Goal: Task Accomplishment & Management: Use online tool/utility

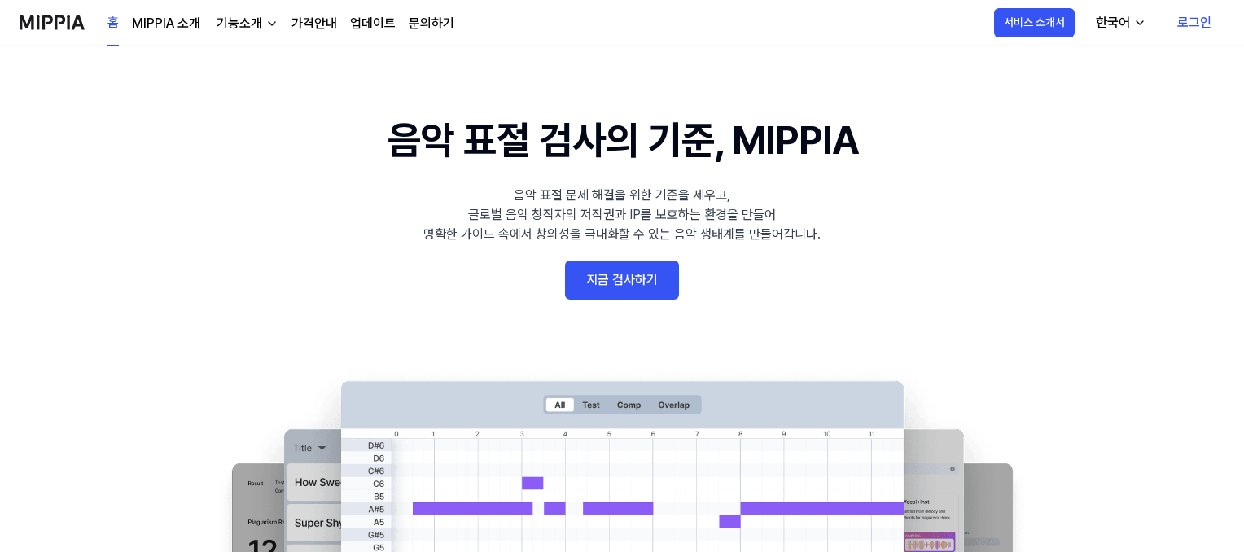
click at [1196, 20] on link "로그인" at bounding box center [1194, 23] width 60 height 46
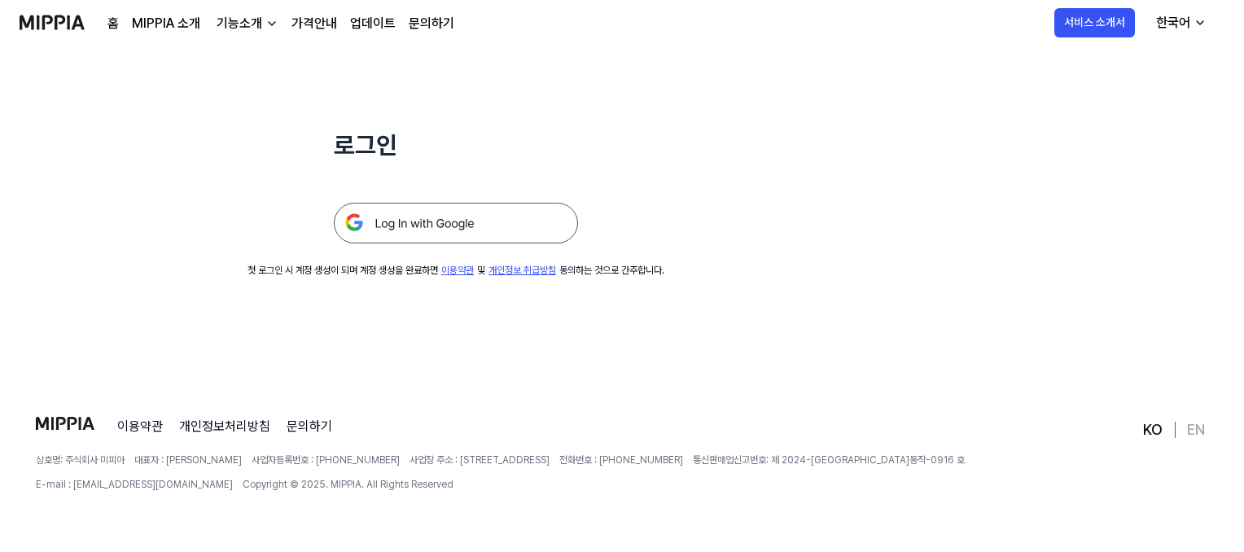
scroll to position [156, 0]
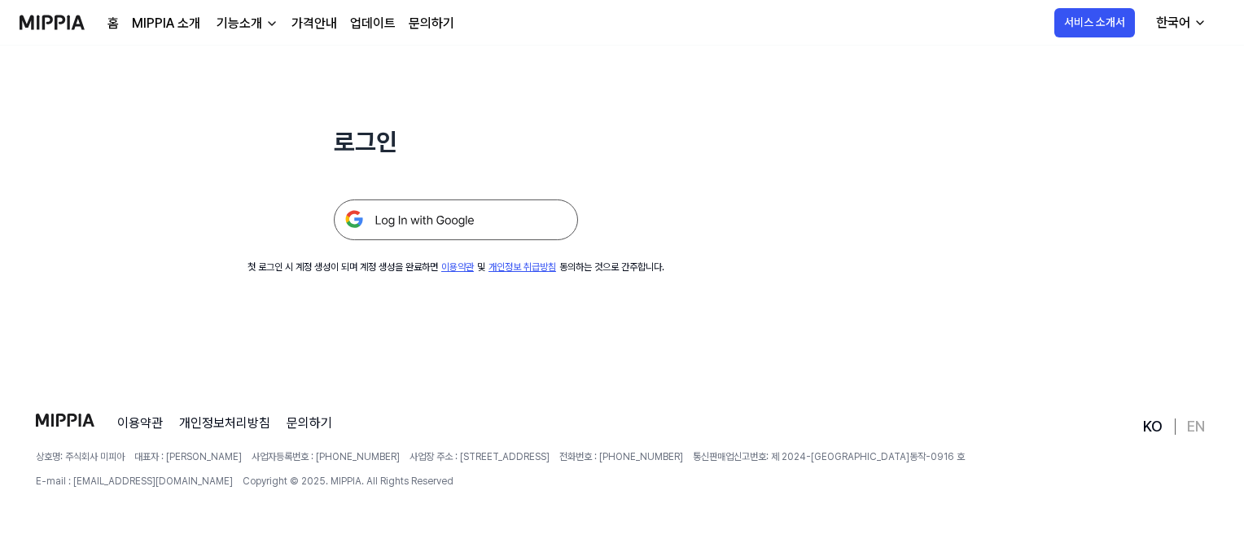
click at [450, 216] on img at bounding box center [456, 219] width 244 height 41
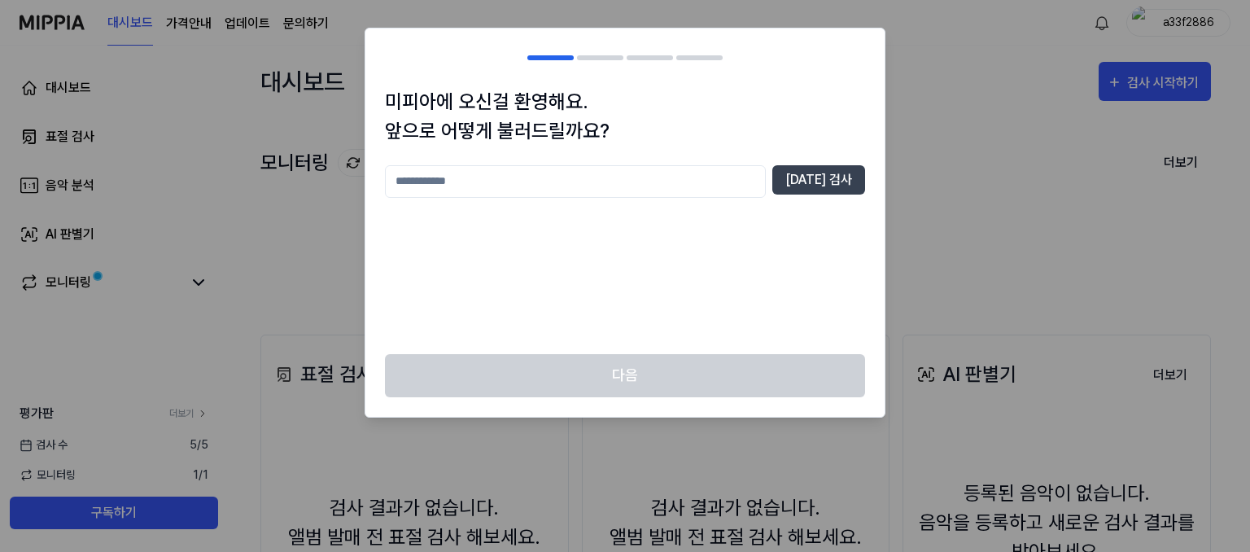
drag, startPoint x: 423, startPoint y: 186, endPoint x: 457, endPoint y: 196, distance: 35.8
click at [423, 185] on input "text" at bounding box center [575, 181] width 381 height 33
type input "*"
type input "****"
drag, startPoint x: 418, startPoint y: 183, endPoint x: 437, endPoint y: 203, distance: 27.1
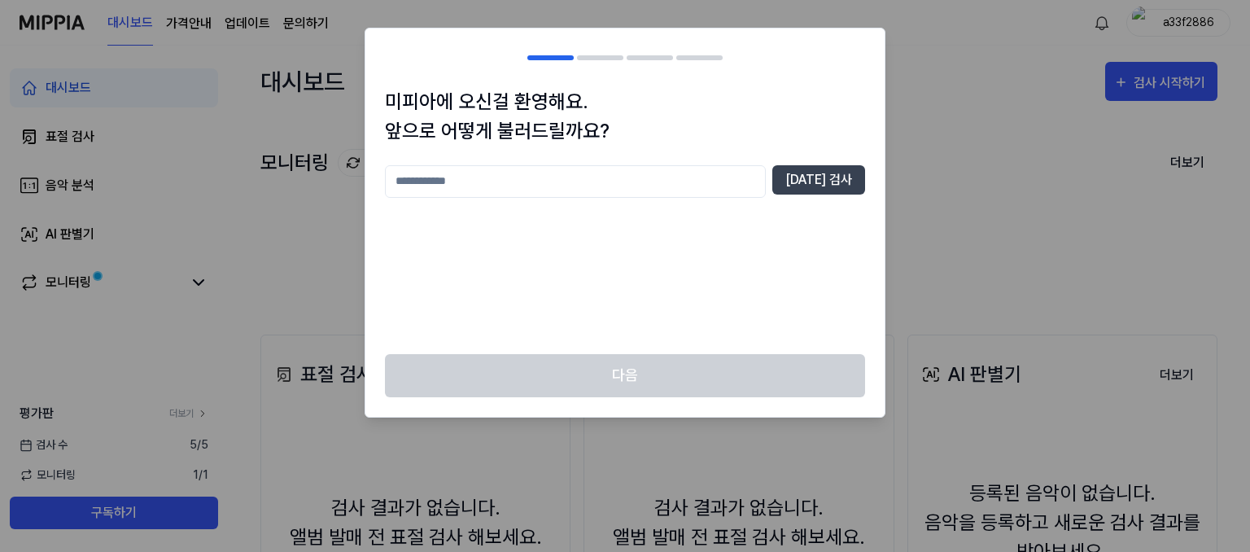
click at [421, 185] on input "text" at bounding box center [575, 181] width 381 height 33
type input "****"
click at [824, 174] on button "중복 검사" at bounding box center [818, 179] width 93 height 29
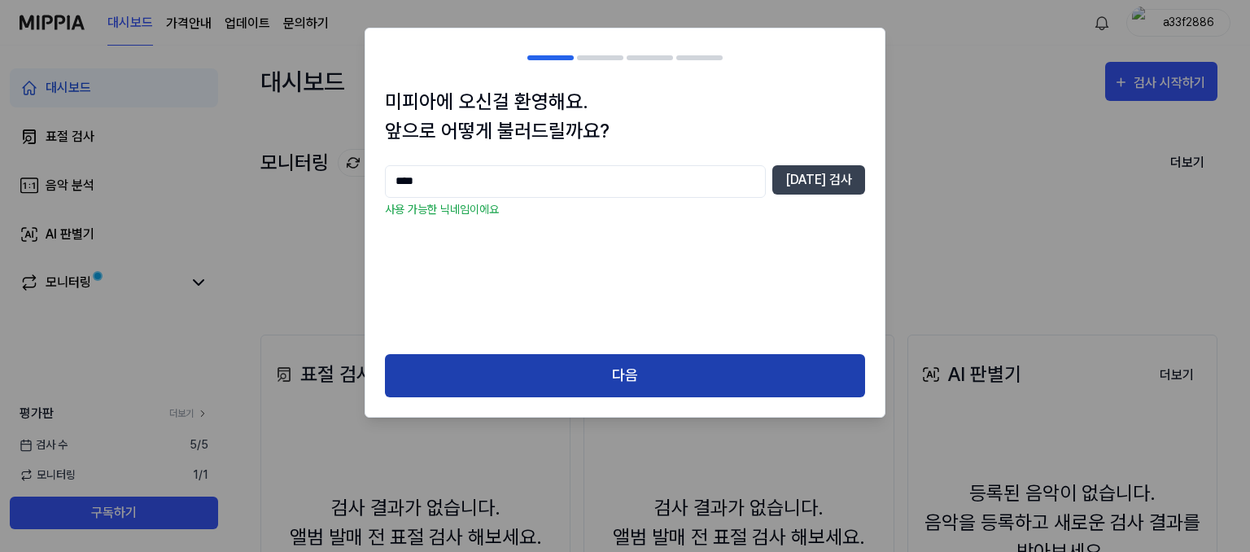
click at [633, 378] on button "다음" at bounding box center [625, 375] width 480 height 43
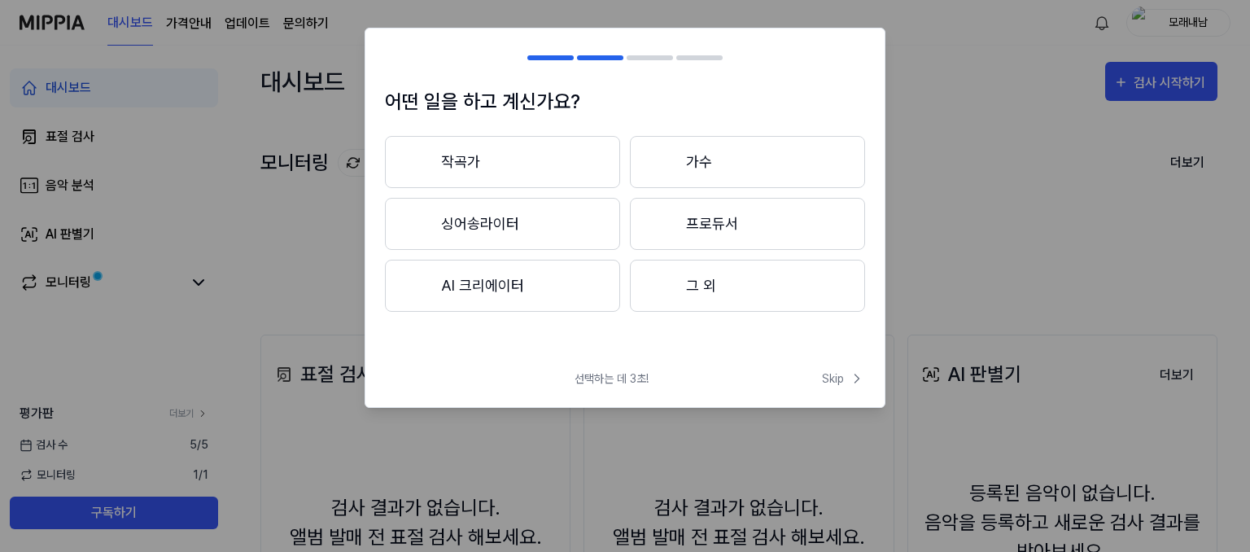
click at [753, 289] on button "그 외" at bounding box center [747, 286] width 235 height 52
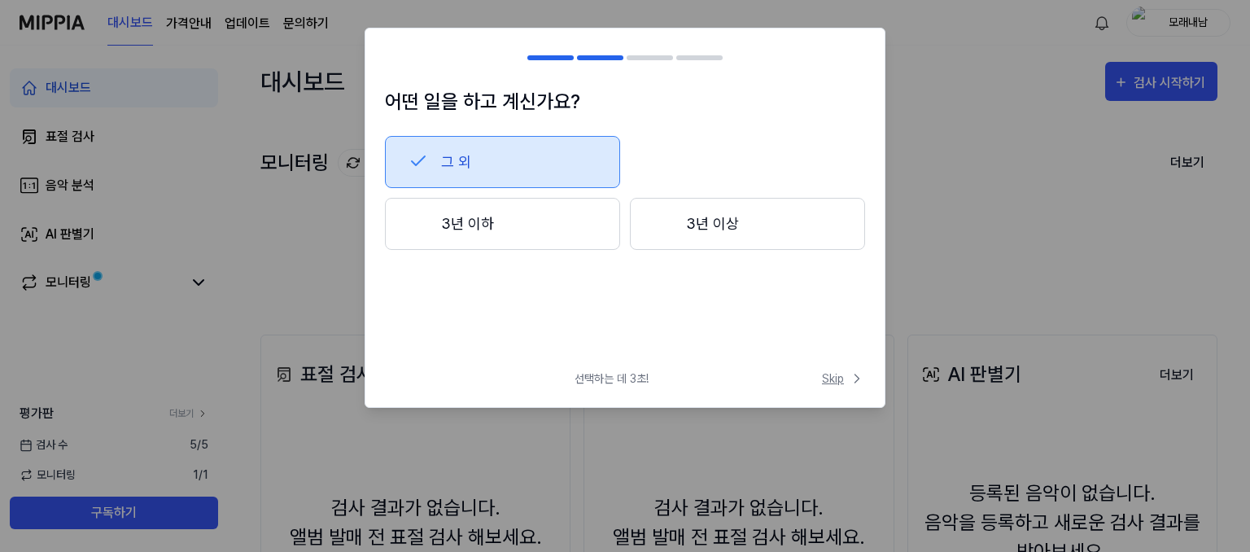
click at [837, 378] on span "Skip" at bounding box center [843, 378] width 43 height 17
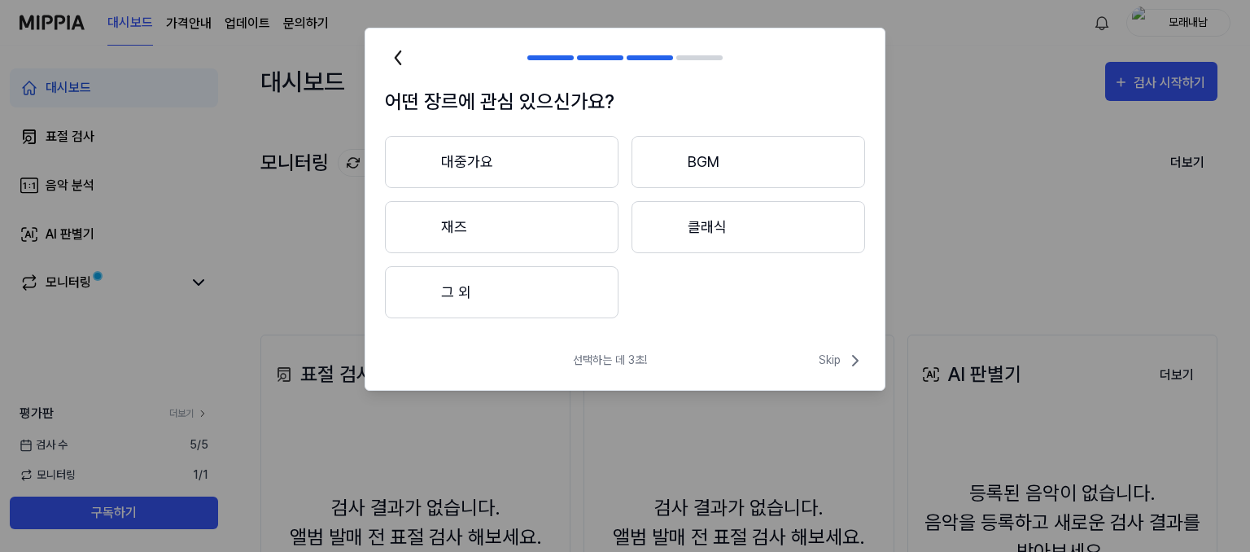
click at [580, 170] on button "대중가요" at bounding box center [502, 162] width 234 height 52
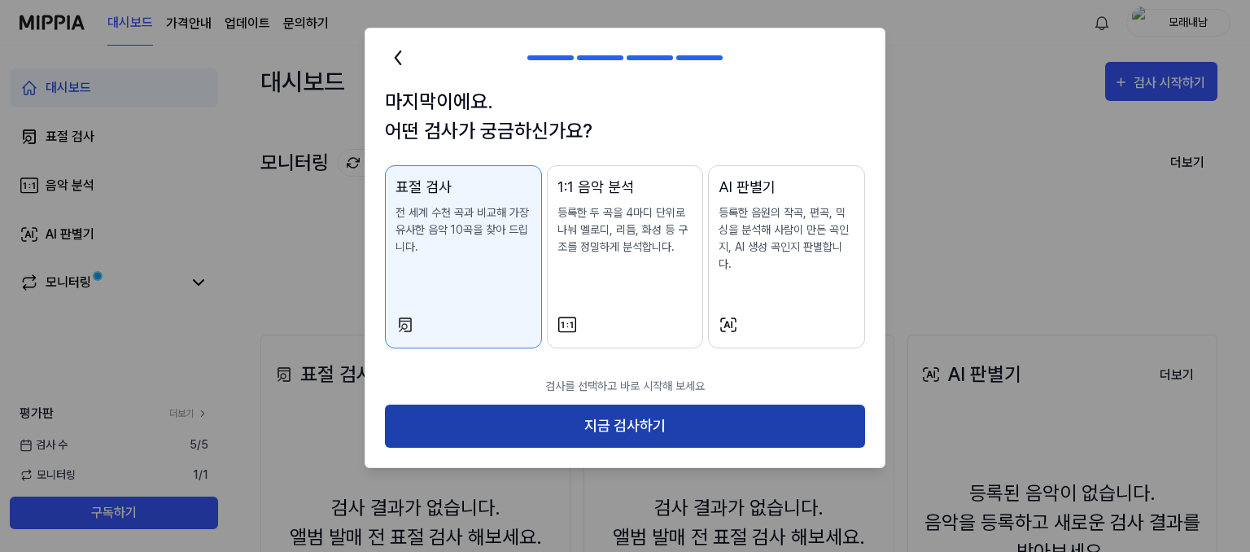
click at [651, 413] on button "지금 검사하기" at bounding box center [625, 425] width 480 height 43
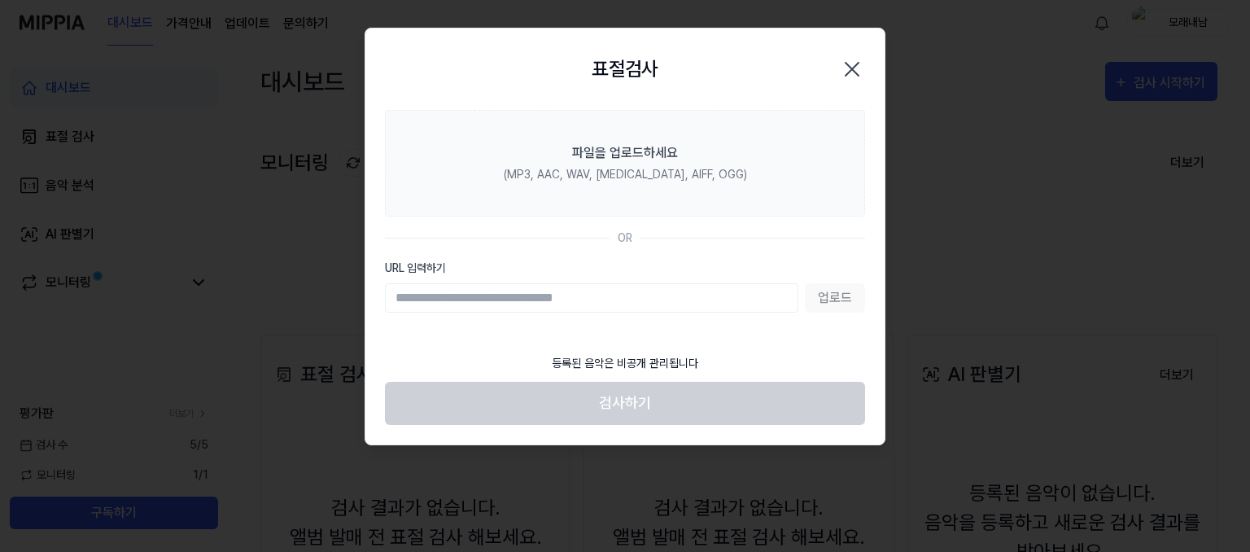
drag, startPoint x: 758, startPoint y: 69, endPoint x: 697, endPoint y: 71, distance: 61.1
click at [697, 71] on div "표절검사 닫기" at bounding box center [625, 69] width 480 height 42
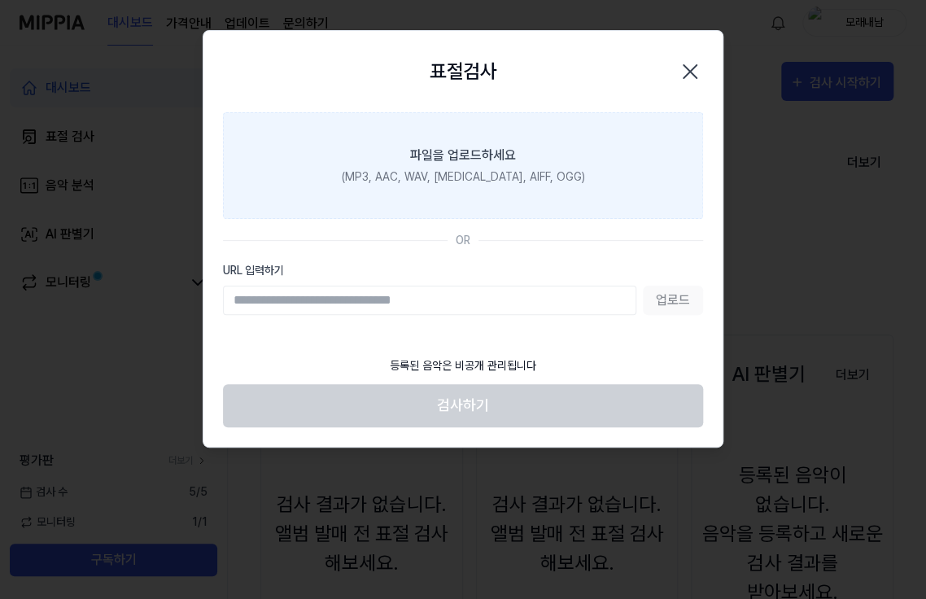
click at [458, 163] on div "파일을 업로드하세요" at bounding box center [463, 156] width 106 height 20
click at [0, 0] on input "파일을 업로드하세요 (MP3, AAC, WAV, FLAC, AIFF, OGG)" at bounding box center [0, 0] width 0 height 0
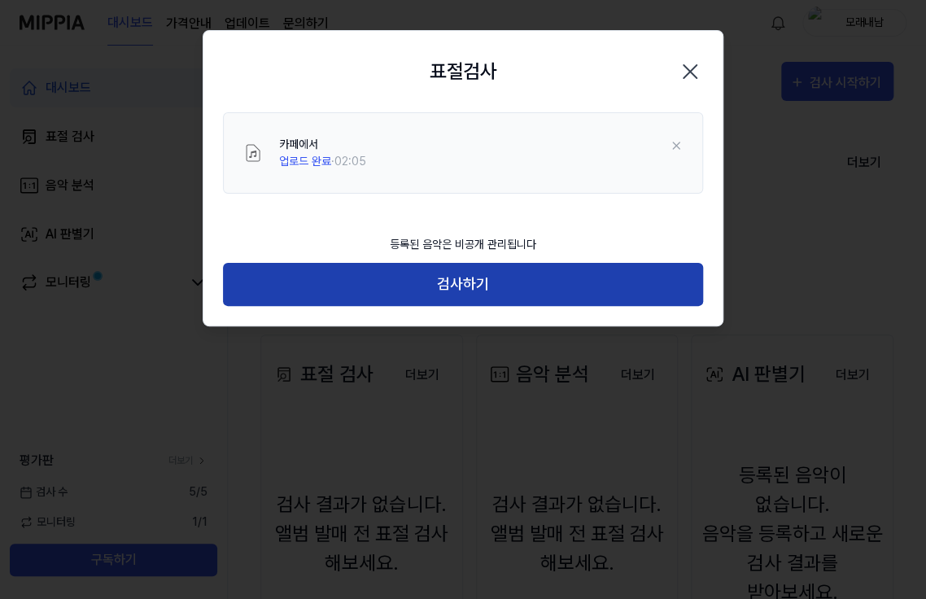
click at [469, 283] on button "검사하기" at bounding box center [463, 284] width 480 height 43
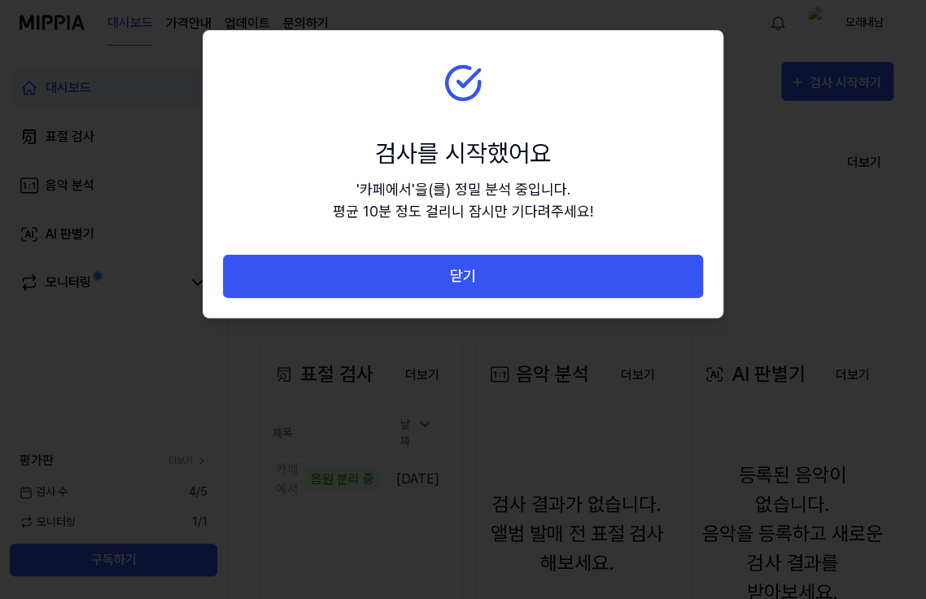
drag, startPoint x: 606, startPoint y: 71, endPoint x: 574, endPoint y: 93, distance: 38.6
click at [560, 96] on section "검사를 시작했어요 ' 카페에서 ' 을(를) 정밀 분석 중입니다. 평균 10분 정도 걸리니 잠시만 기다려주세요!" at bounding box center [462, 143] width 519 height 224
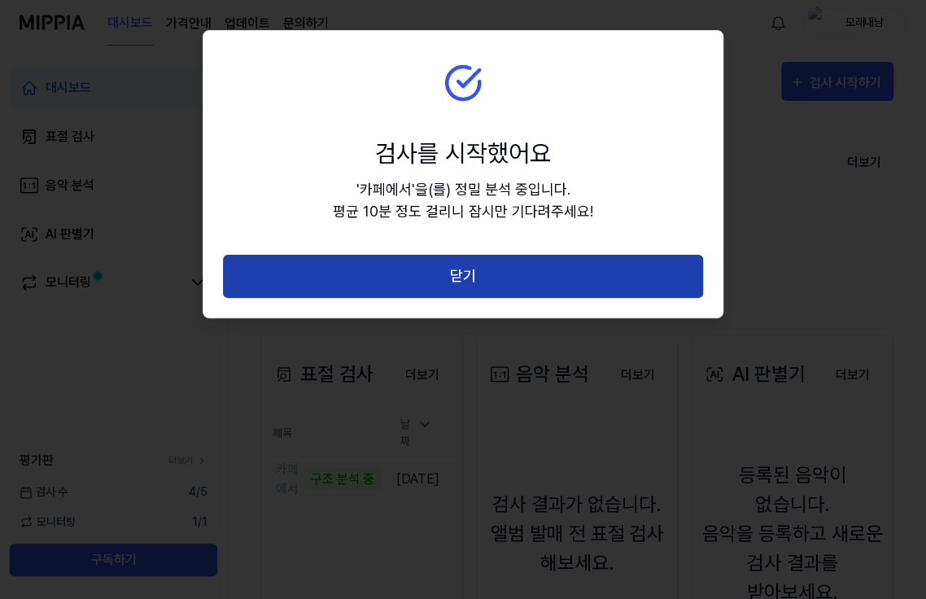
click at [470, 275] on button "닫기" at bounding box center [463, 276] width 480 height 43
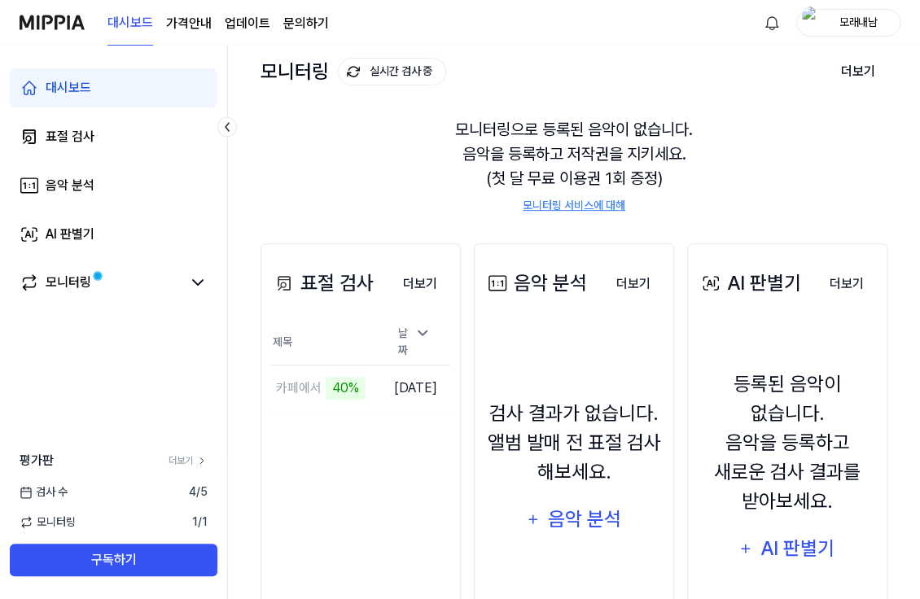
scroll to position [195, 0]
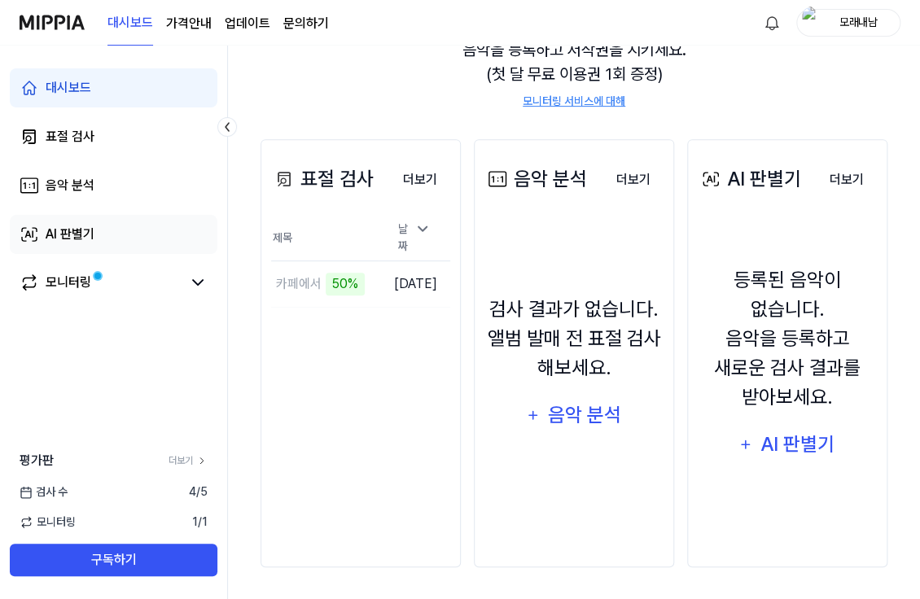
click at [75, 230] on div "AI 판별기" at bounding box center [70, 235] width 49 height 20
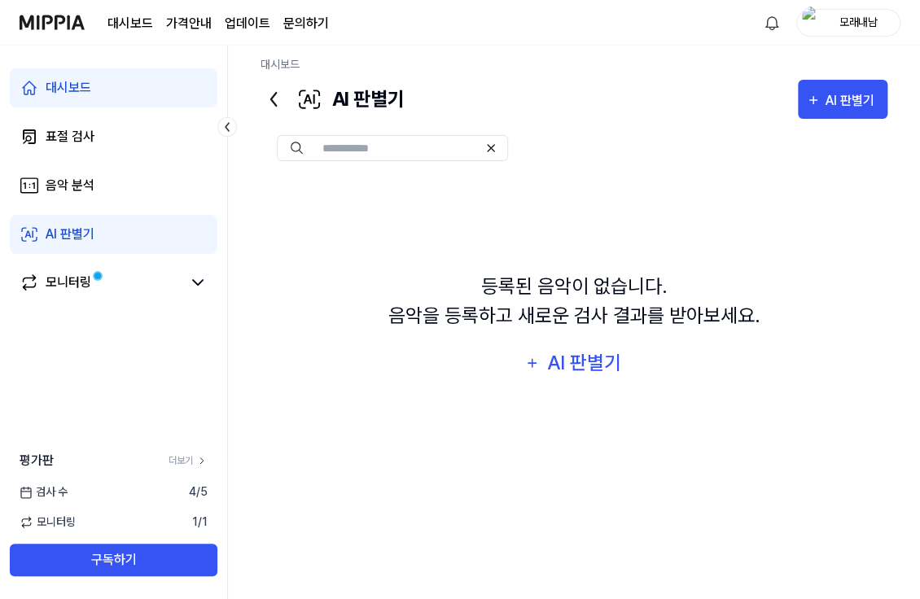
click at [392, 372] on div "등록된 음악이 없습니다. 음악을 등록하고 새로운 검사 결과를 받아보세요. AI 판별기" at bounding box center [573, 326] width 627 height 299
click at [865, 95] on div "AI 판별기" at bounding box center [852, 100] width 54 height 21
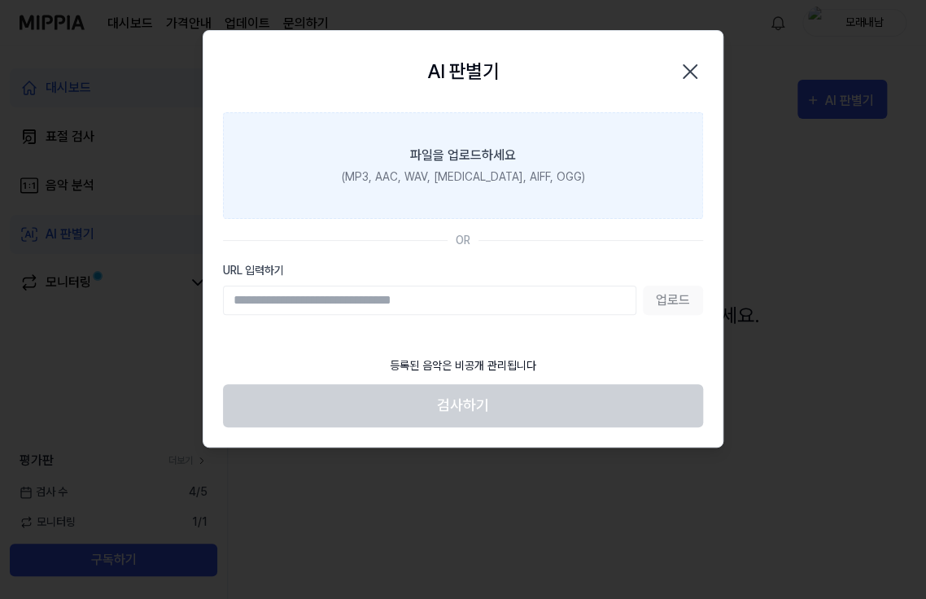
click at [457, 154] on div "파일을 업로드하세요" at bounding box center [463, 156] width 106 height 20
click at [0, 0] on input "파일을 업로드하세요 (MP3, AAC, WAV, FLAC, AIFF, OGG)" at bounding box center [0, 0] width 0 height 0
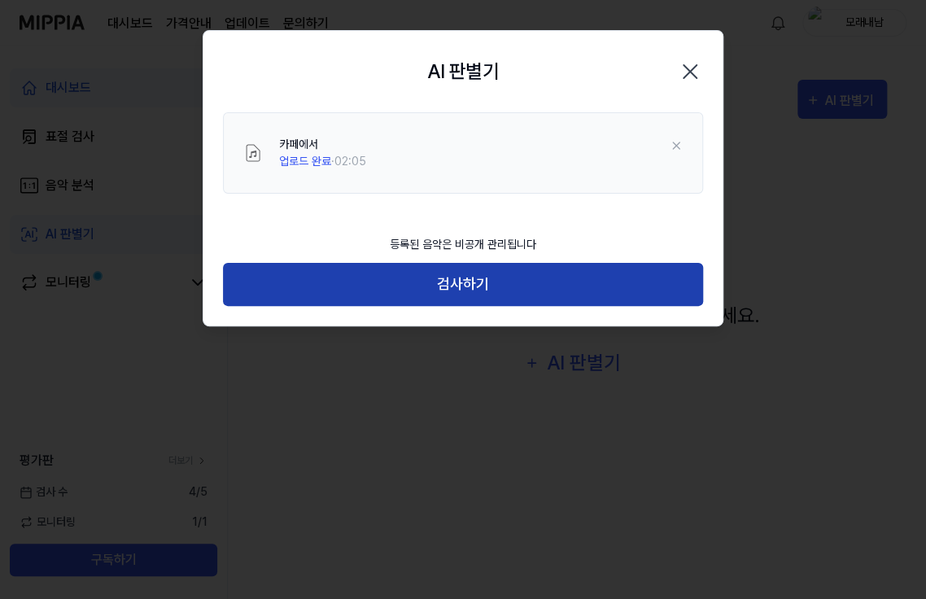
click at [454, 282] on button "검사하기" at bounding box center [463, 284] width 480 height 43
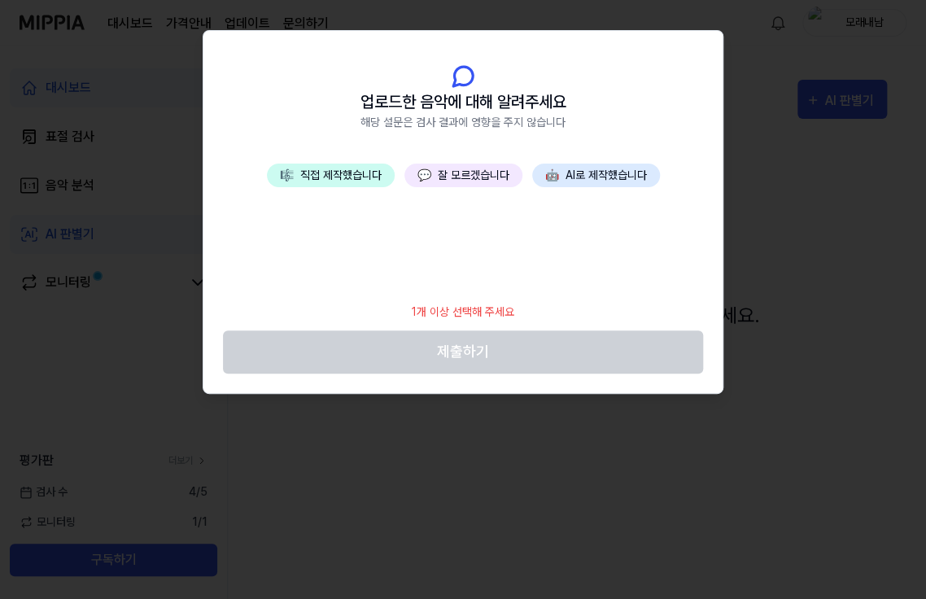
click at [606, 173] on button "🤖 AI로 제작했습니다" at bounding box center [596, 176] width 128 height 24
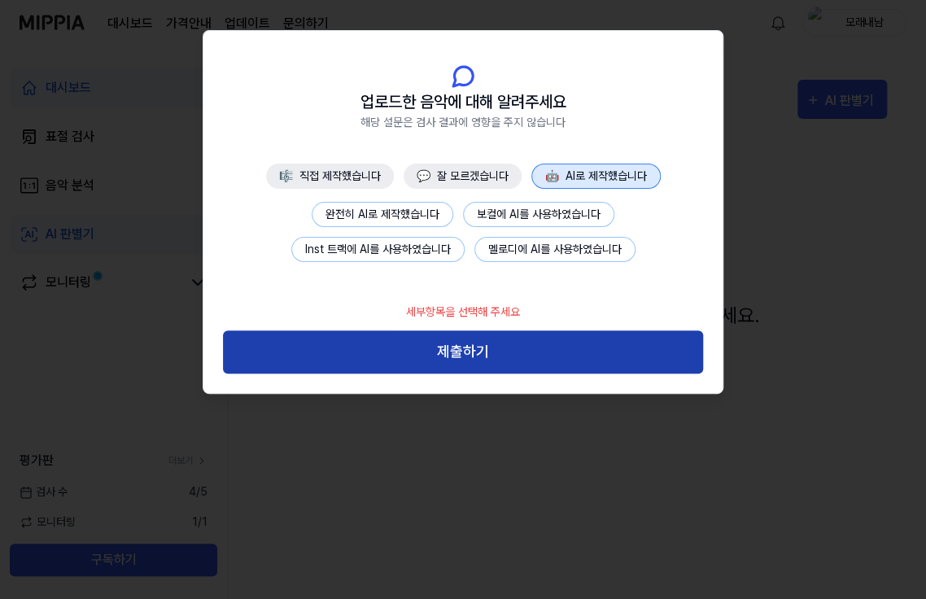
click at [489, 352] on button "제출하기" at bounding box center [463, 351] width 480 height 43
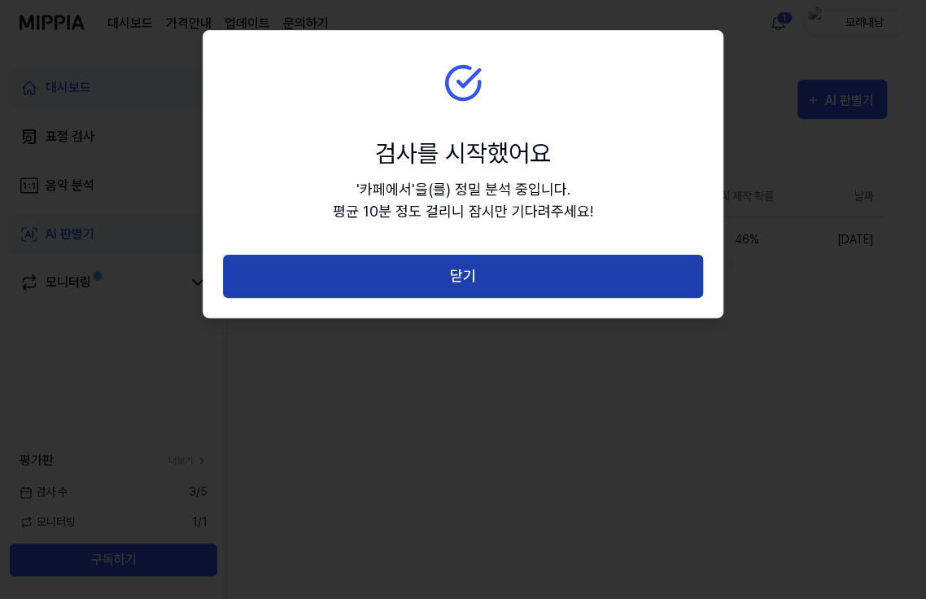
click at [632, 279] on button "닫기" at bounding box center [463, 276] width 480 height 43
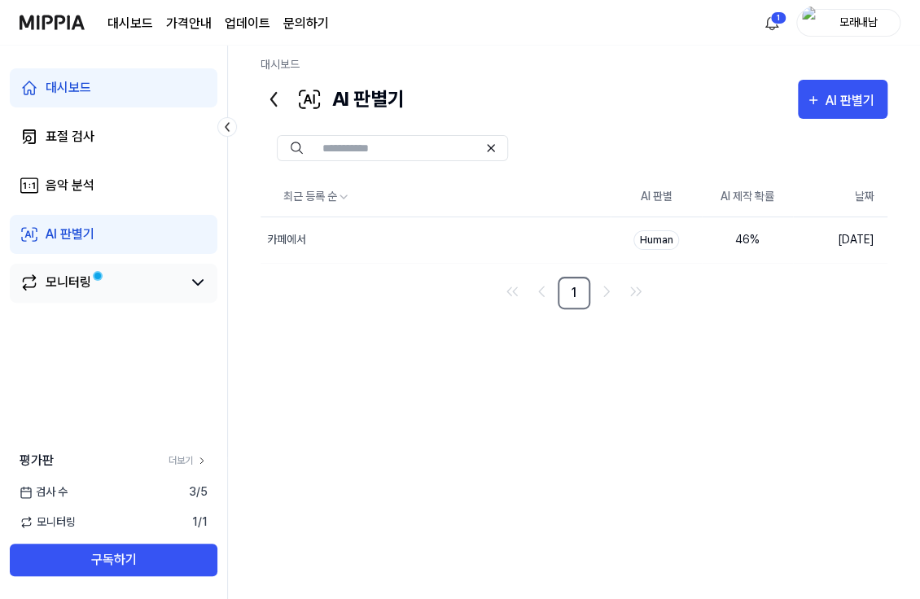
click at [77, 283] on div "모니터링" at bounding box center [69, 283] width 46 height 20
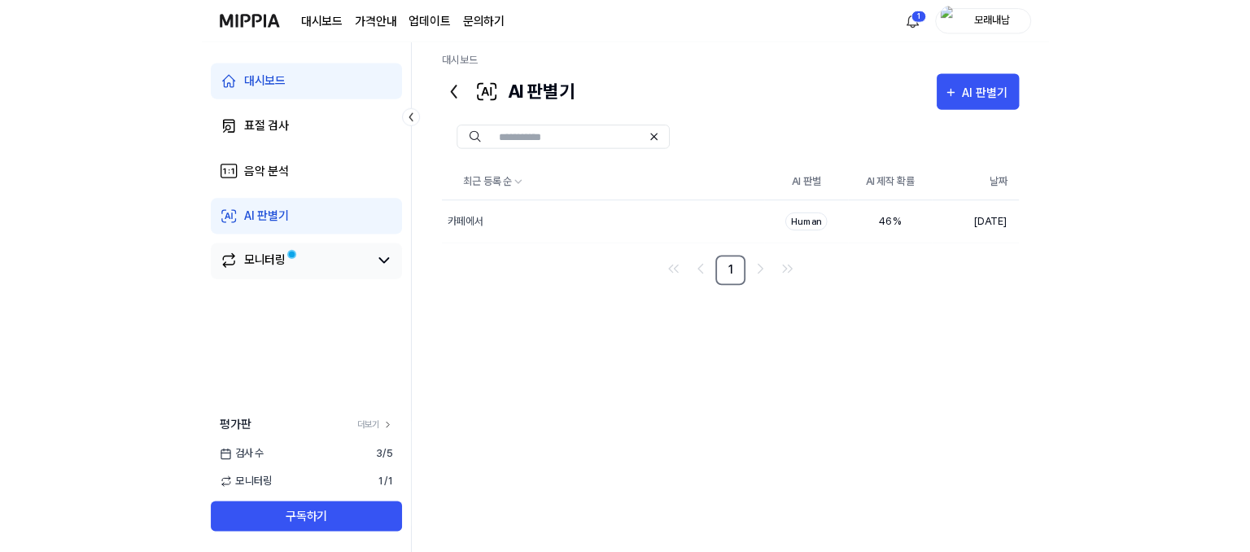
scroll to position [0, 0]
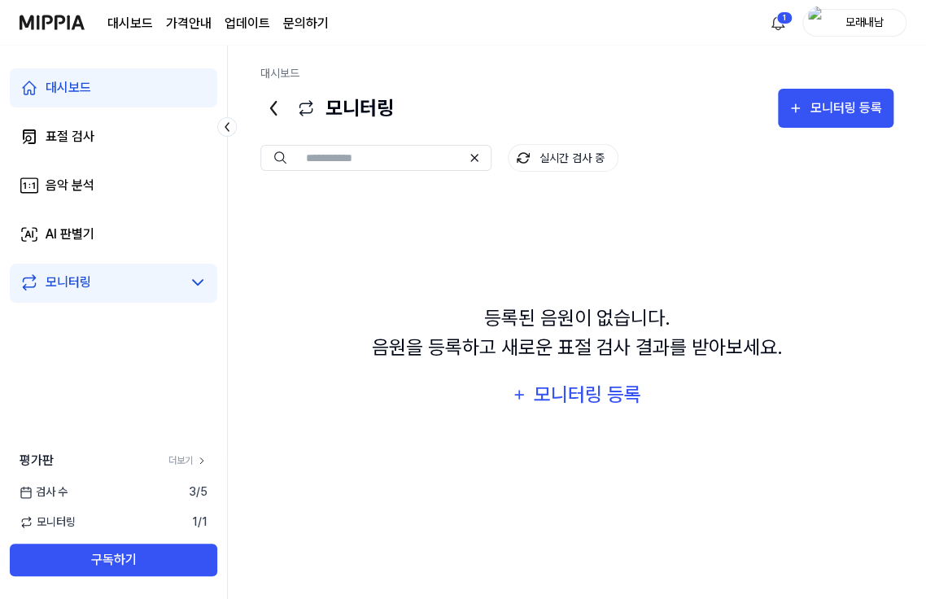
click at [133, 281] on link "모니터링" at bounding box center [101, 283] width 162 height 20
click at [199, 284] on icon at bounding box center [198, 282] width 10 height 5
click at [121, 283] on link "모니터링" at bounding box center [101, 283] width 162 height 20
click at [25, 282] on icon at bounding box center [30, 283] width 20 height 20
click at [29, 282] on icon at bounding box center [30, 283] width 20 height 20
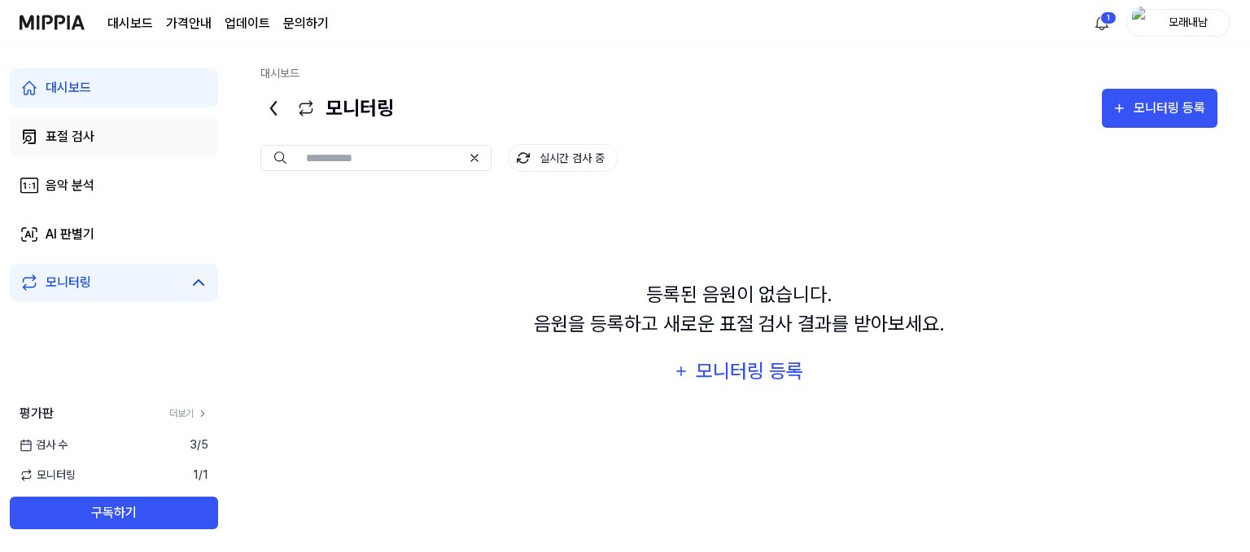
click at [131, 138] on link "표절 검사" at bounding box center [114, 136] width 208 height 39
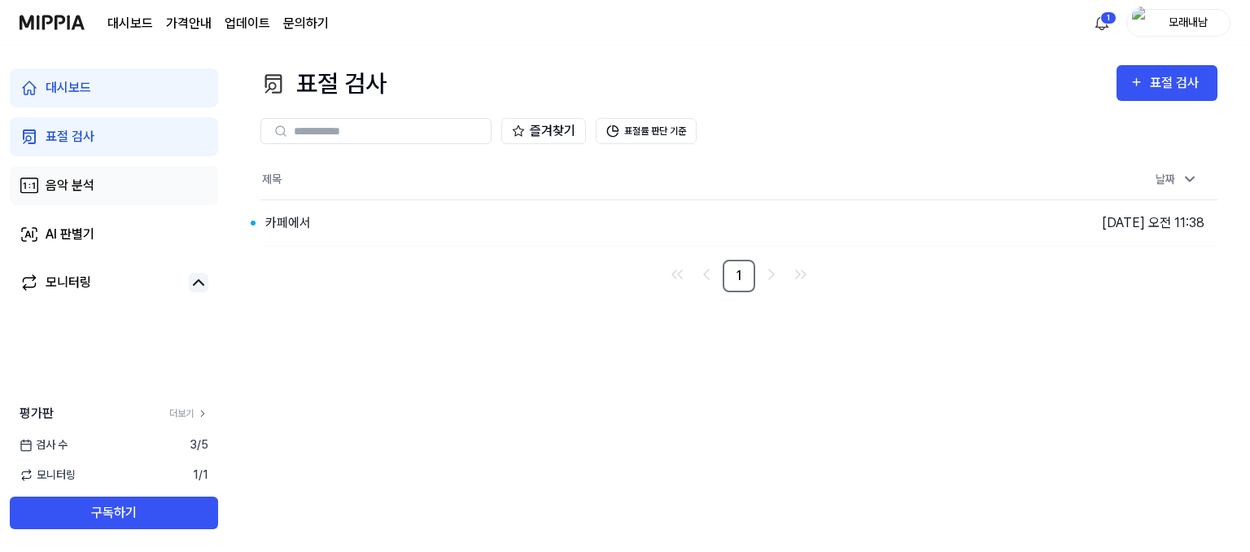
click at [138, 186] on link "음악 분석" at bounding box center [114, 185] width 208 height 39
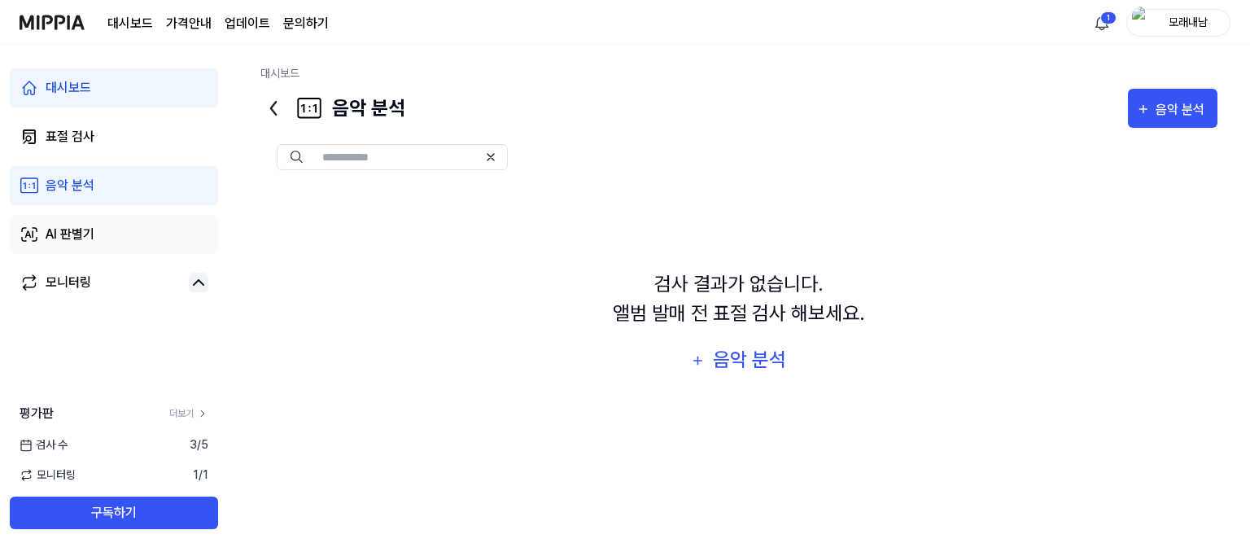
click at [123, 230] on link "AI 판별기" at bounding box center [114, 234] width 208 height 39
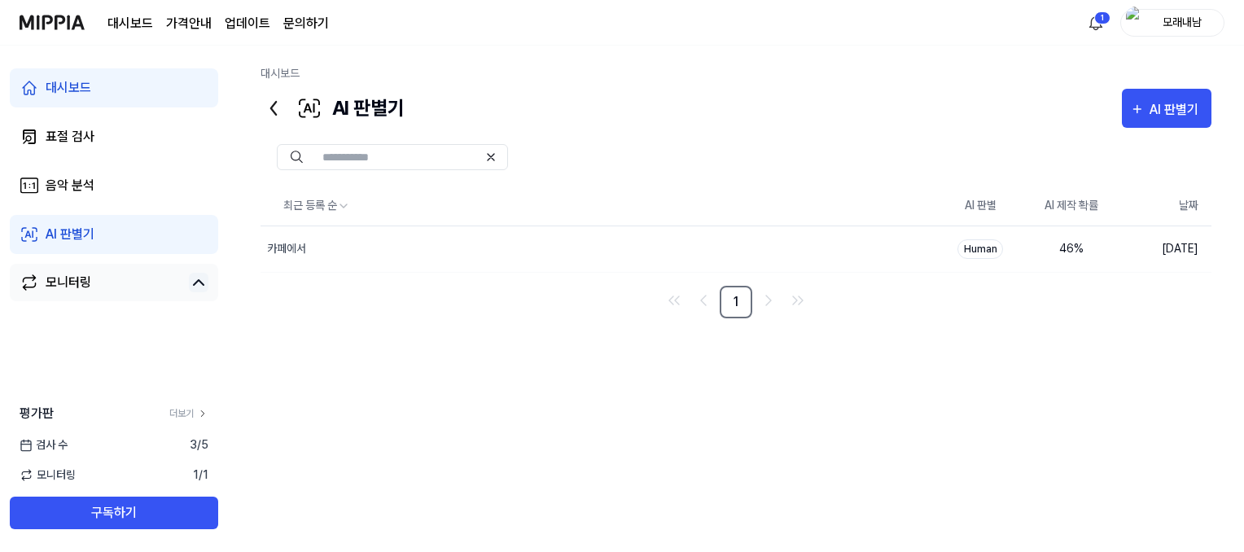
click at [118, 282] on link "모니터링" at bounding box center [101, 283] width 163 height 20
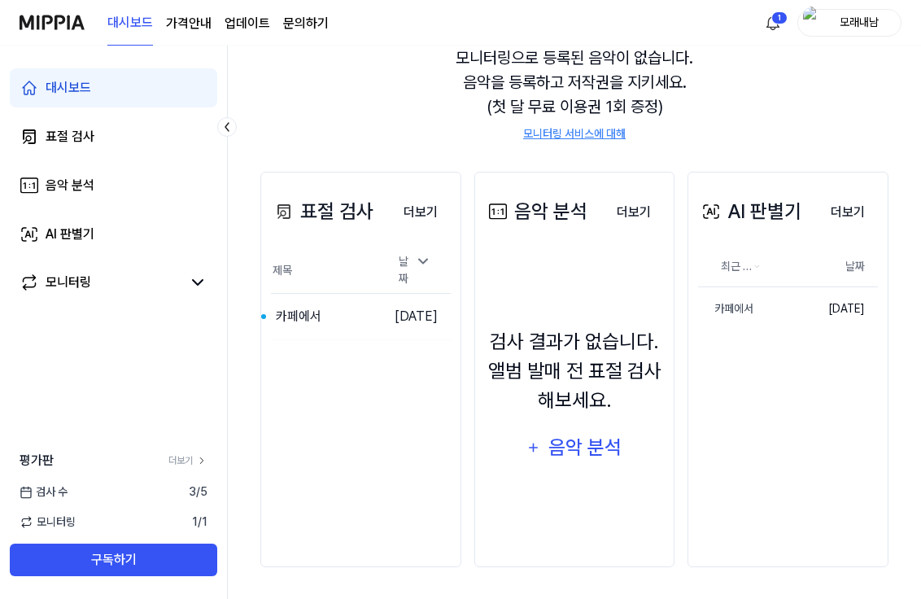
scroll to position [81, 0]
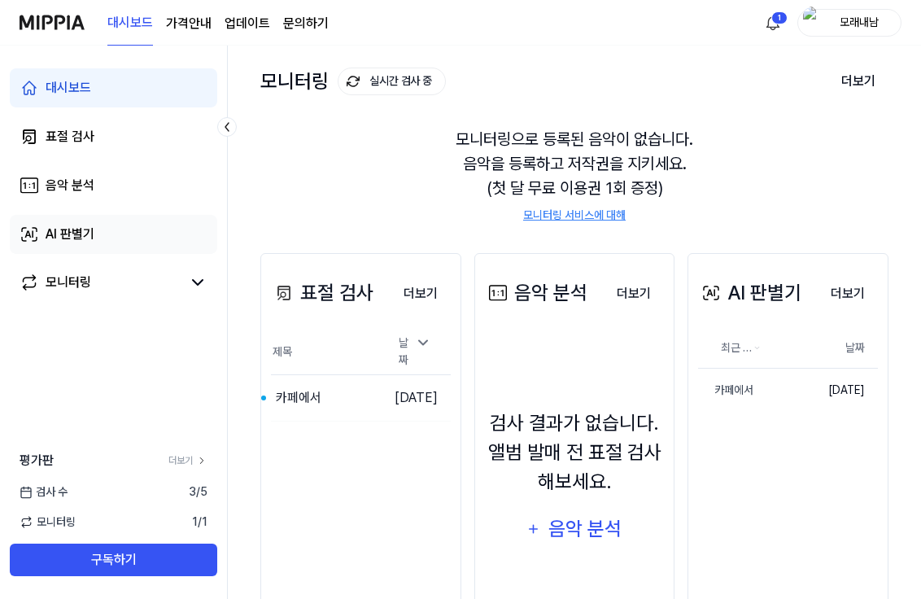
click at [100, 224] on link "AI 판별기" at bounding box center [114, 234] width 208 height 39
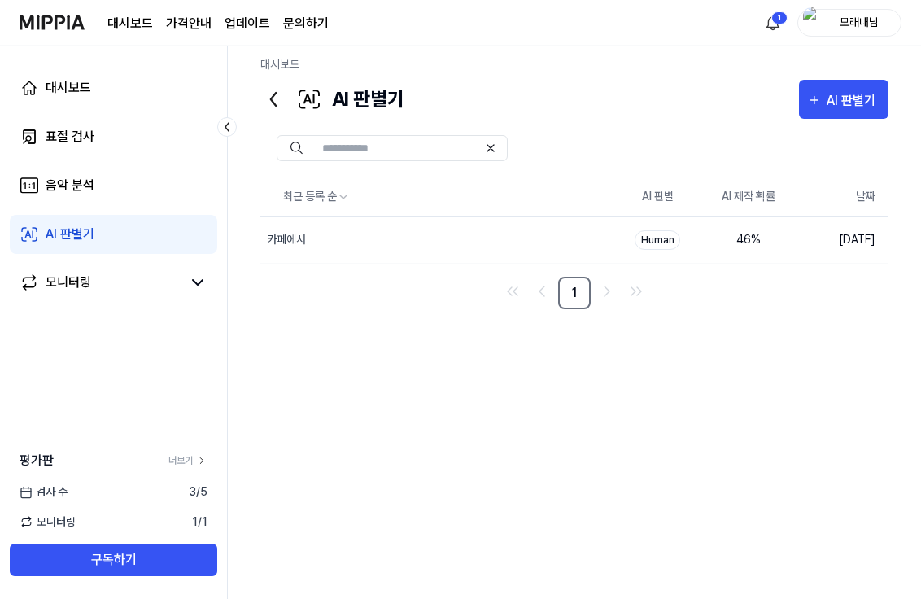
scroll to position [9, 0]
click at [846, 91] on div "AI 판별기" at bounding box center [854, 100] width 54 height 21
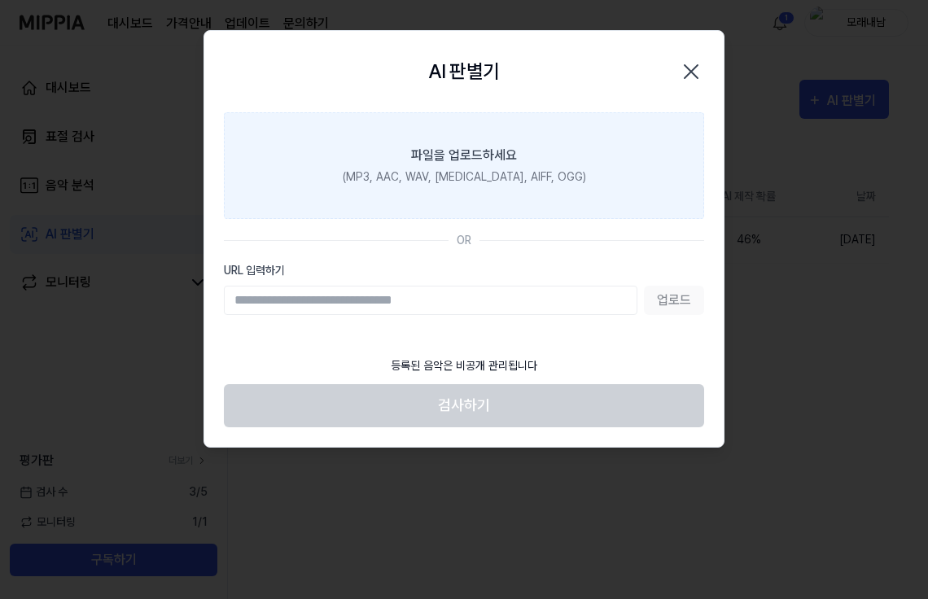
click at [696, 71] on icon "button" at bounding box center [691, 72] width 26 height 26
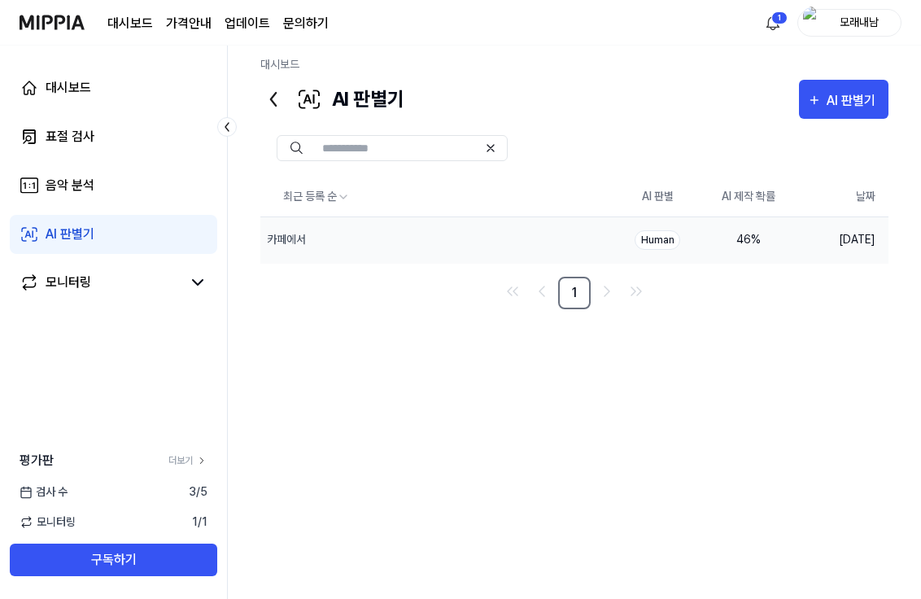
click at [519, 240] on div "카페에서" at bounding box center [436, 240] width 352 height 46
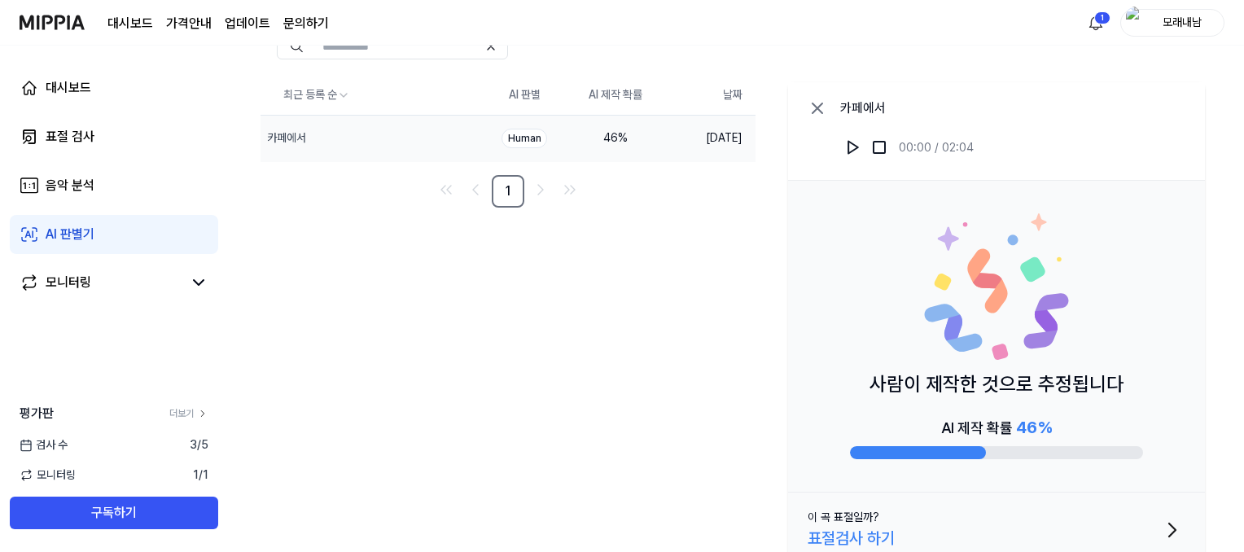
scroll to position [132, 0]
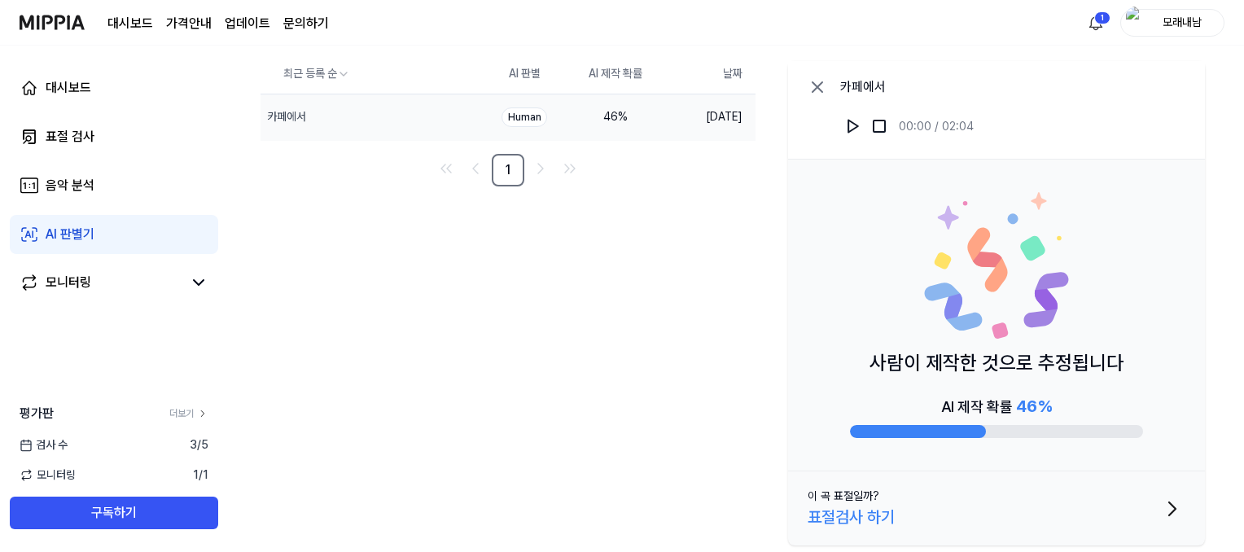
drag, startPoint x: 710, startPoint y: 244, endPoint x: 884, endPoint y: 255, distance: 173.7
click at [711, 244] on div "최근 등록 순 AI 판별 AI 제작 확률 날짜 카페에서 삭제 Human 46 % [DATE] 1 카페에서 00:00 / 02:04 사람이 제작…" at bounding box center [735, 303] width 951 height 497
click at [671, 231] on div "최근 등록 순 AI 판별 AI 제작 확률 날짜 카페에서 삭제 Human 46 % [DATE] 1 카페에서 00:00 / 02:04 사람이 제작…" at bounding box center [735, 303] width 951 height 497
click at [689, 227] on div "최근 등록 순 AI 판별 AI 제작 확률 날짜 카페에서 삭제 Human 46 % [DATE] 1 카페에서 00:00 / 02:04 사람이 제작…" at bounding box center [735, 303] width 951 height 497
click at [920, 277] on img at bounding box center [996, 265] width 146 height 146
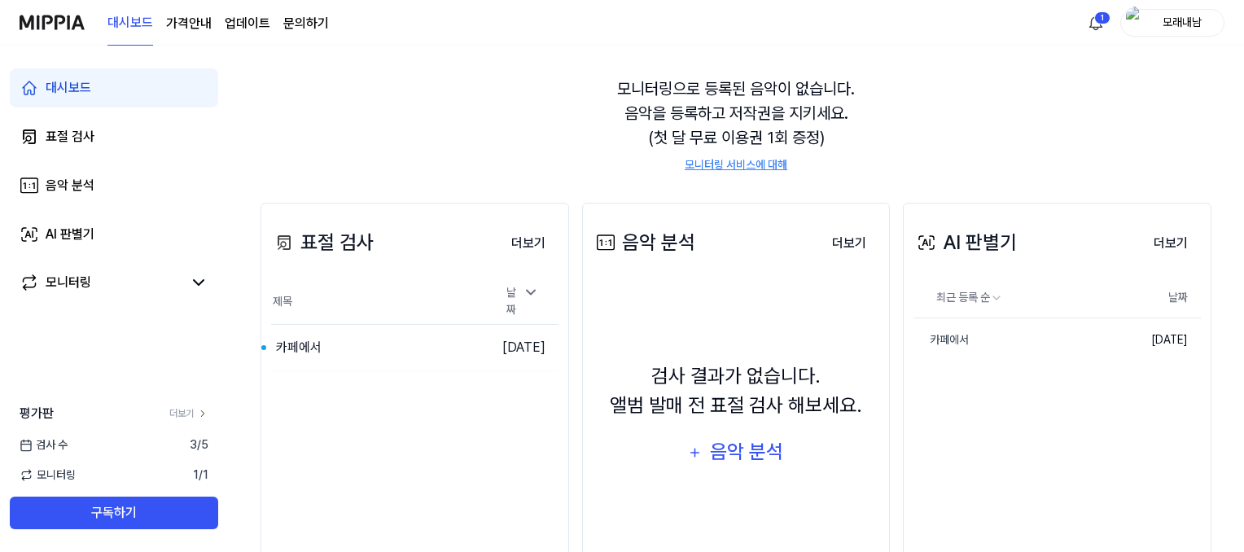
scroll to position [81, 0]
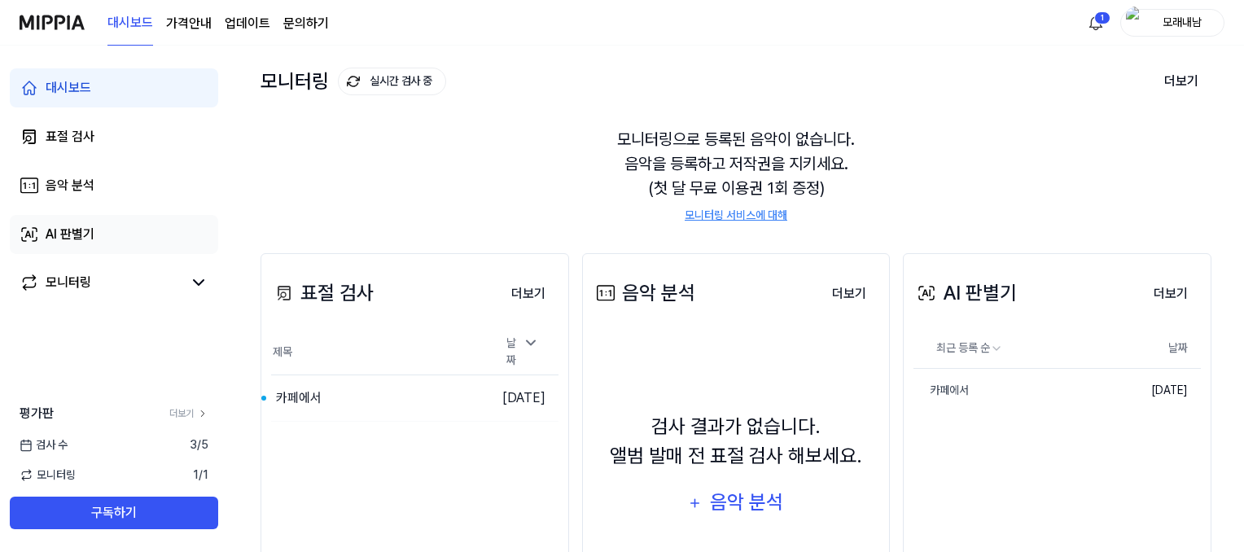
click at [114, 233] on link "AI 판별기" at bounding box center [114, 234] width 208 height 39
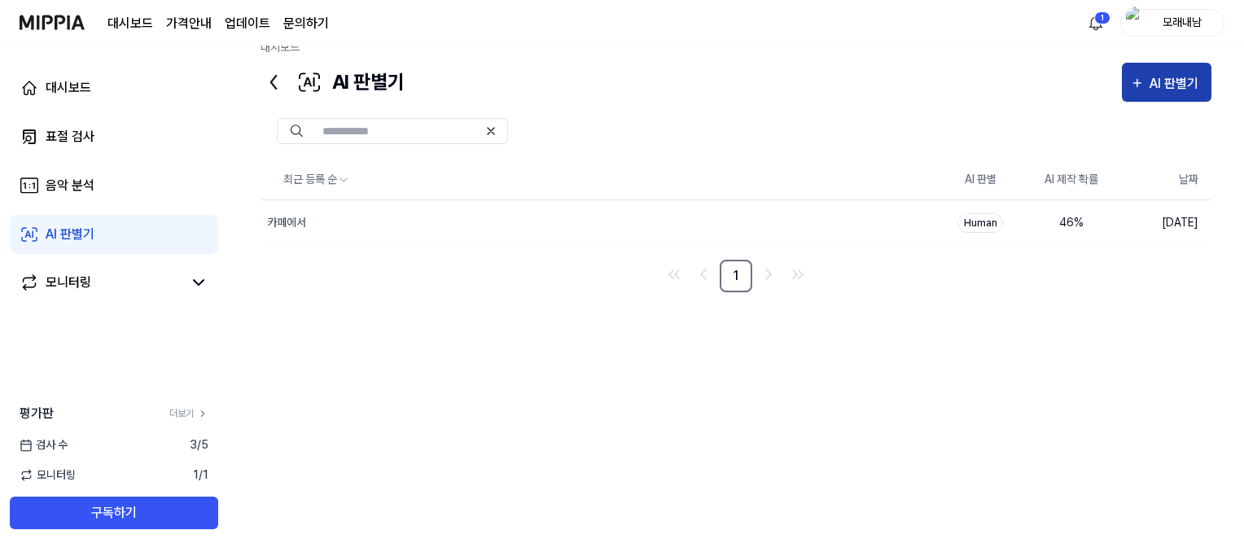
click at [920, 77] on div "AI 판별기" at bounding box center [1176, 83] width 54 height 21
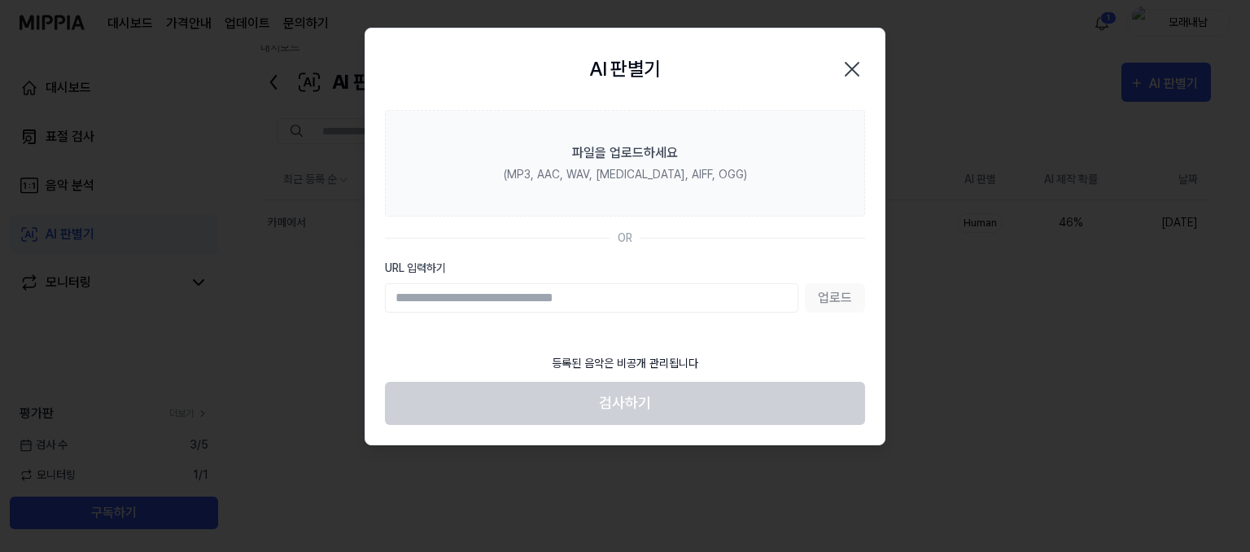
click at [858, 67] on icon "button" at bounding box center [852, 69] width 26 height 26
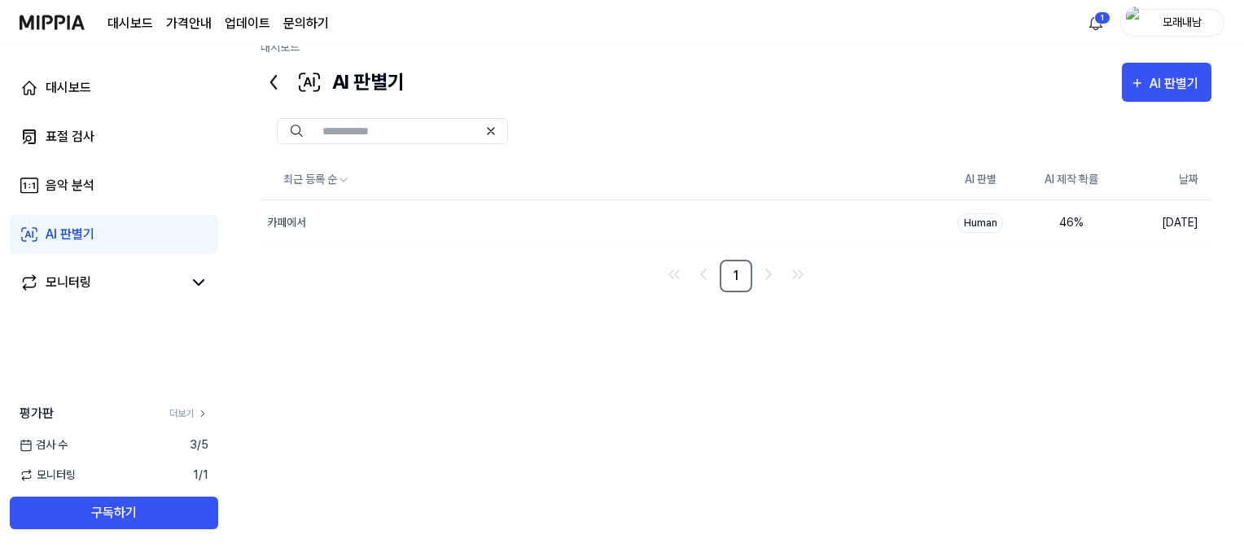
click at [120, 226] on link "AI 판별기" at bounding box center [114, 234] width 208 height 39
drag, startPoint x: 379, startPoint y: 82, endPoint x: 378, endPoint y: 72, distance: 9.9
click at [378, 72] on div "AI 판별기" at bounding box center [332, 82] width 144 height 39
drag, startPoint x: 619, startPoint y: 170, endPoint x: 642, endPoint y: 151, distance: 29.5
click at [626, 165] on th "최근 등록 순" at bounding box center [597, 179] width 674 height 39
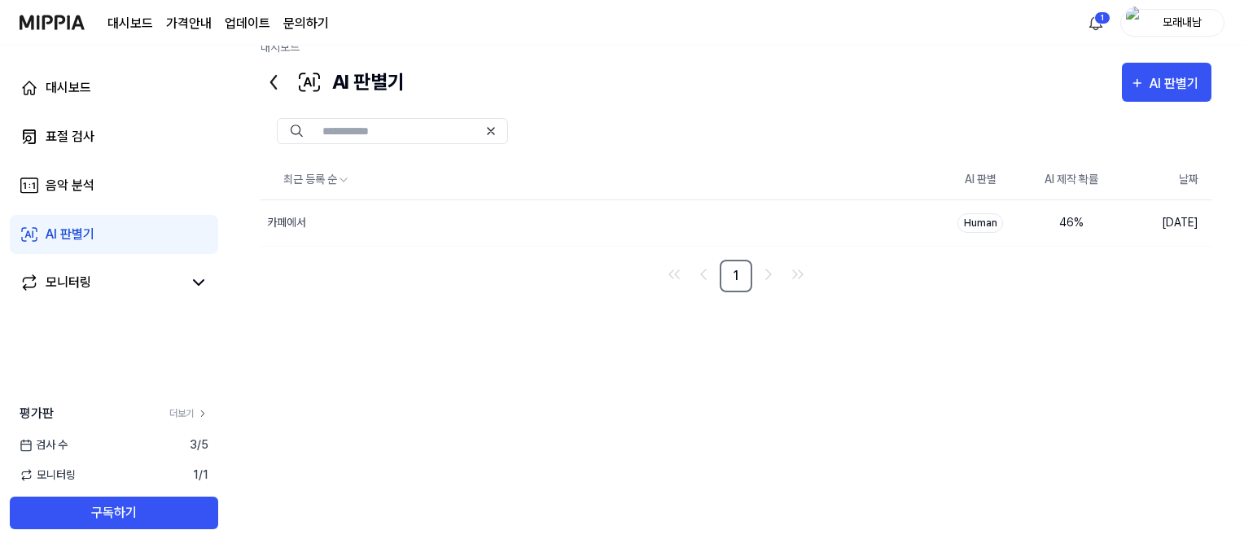
drag, startPoint x: 658, startPoint y: 138, endPoint x: 667, endPoint y: 138, distance: 9.8
click at [661, 138] on div at bounding box center [735, 131] width 951 height 26
click at [920, 84] on div "AI 판별기" at bounding box center [1176, 83] width 54 height 21
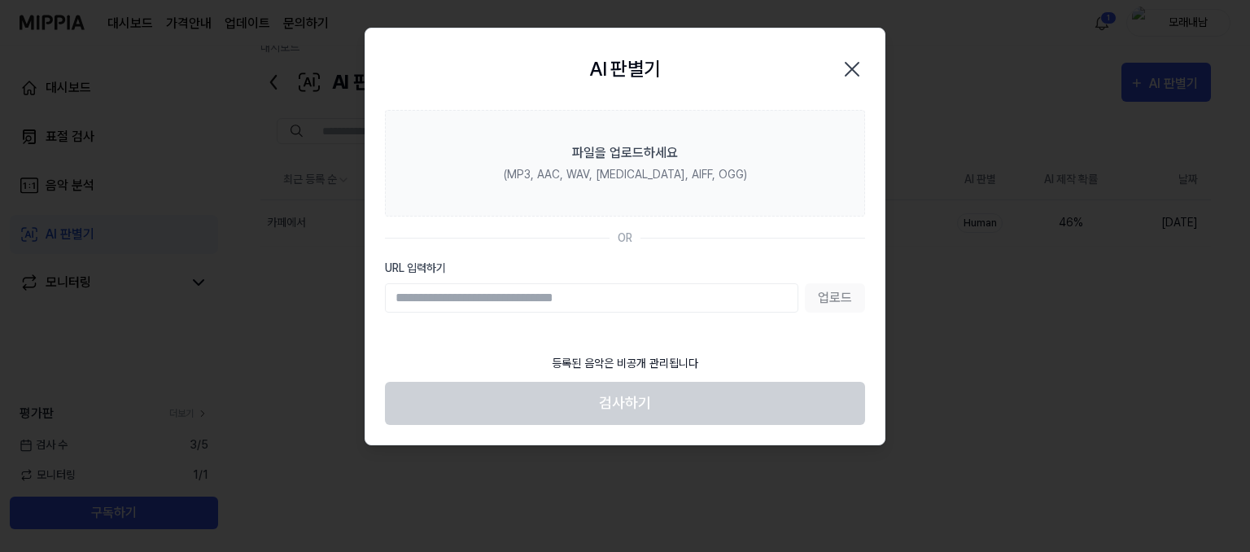
click at [853, 66] on icon "button" at bounding box center [852, 69] width 13 height 13
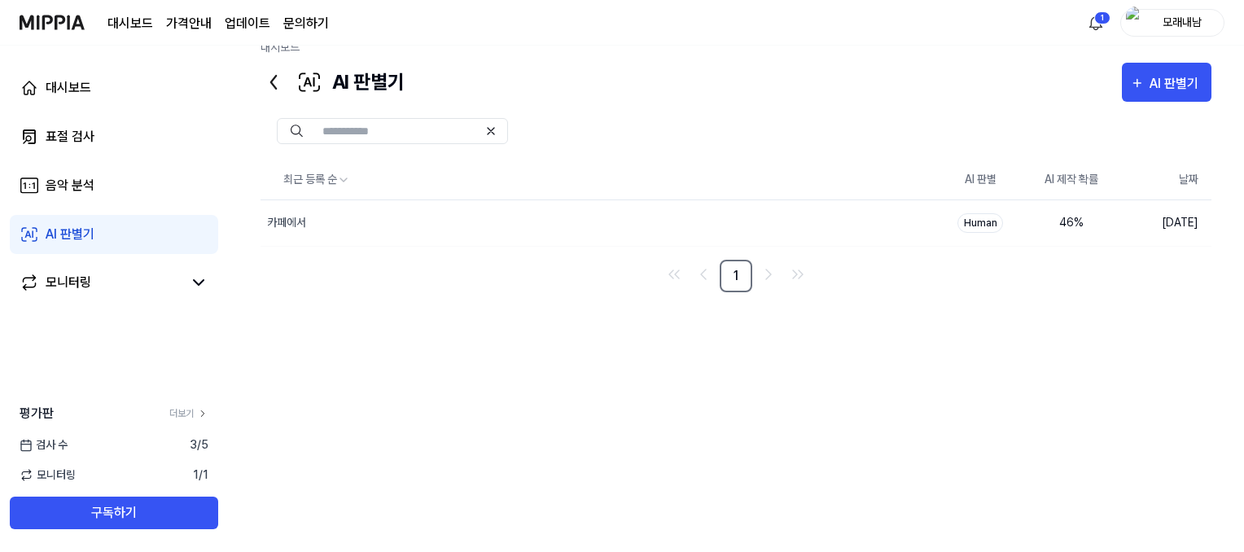
scroll to position [81, 0]
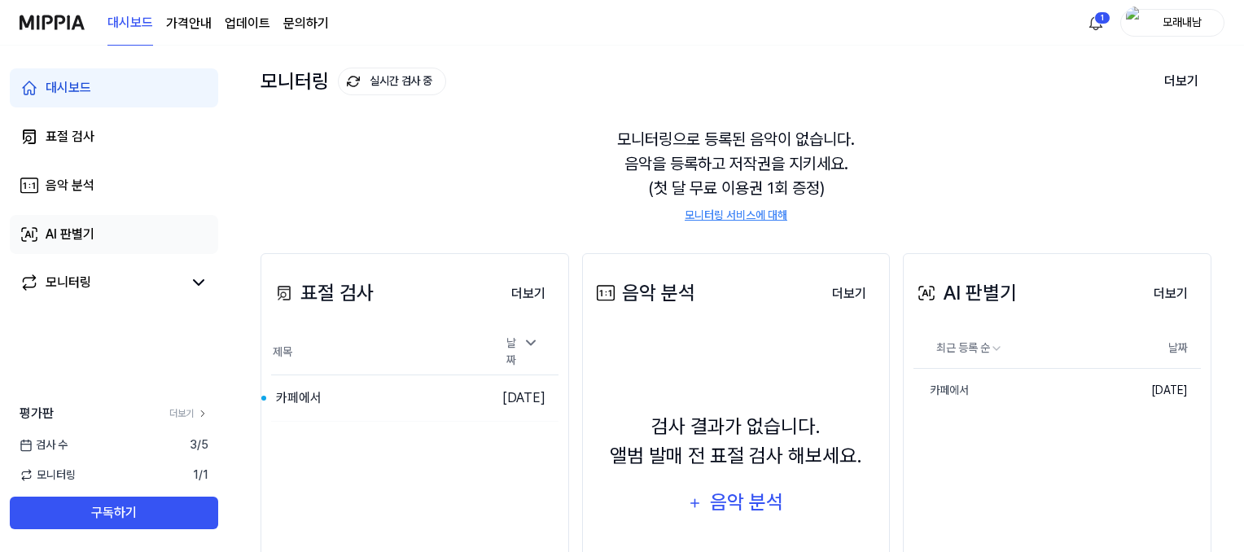
click at [72, 231] on div "AI 판별기" at bounding box center [70, 235] width 49 height 20
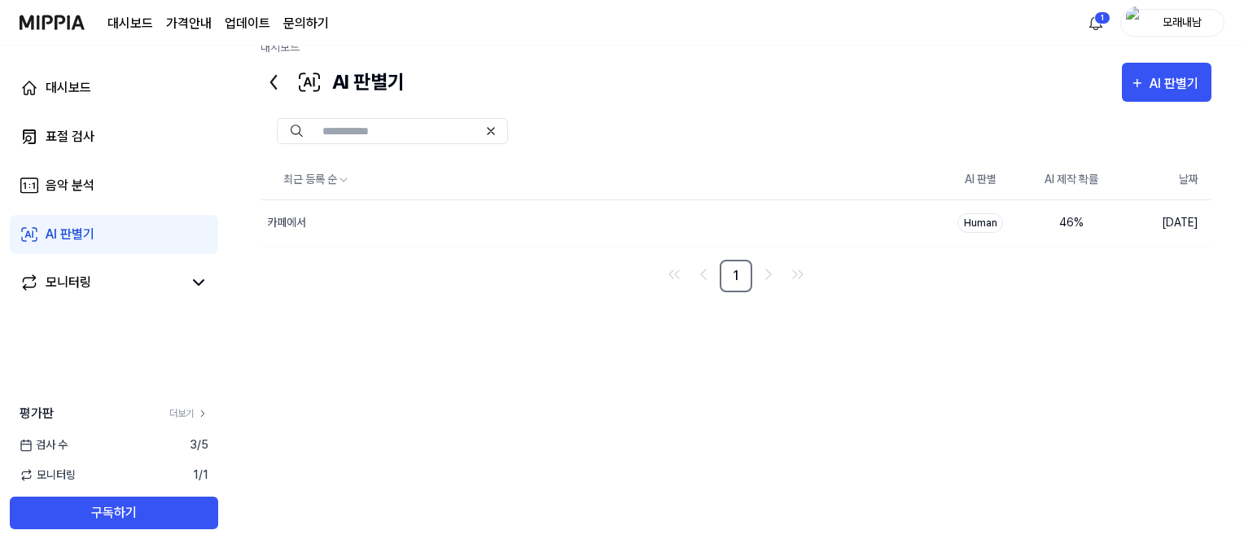
scroll to position [26, 0]
click at [371, 82] on div "AI 판별기" at bounding box center [332, 82] width 144 height 39
click at [326, 79] on div "AI 판별기" at bounding box center [332, 82] width 144 height 39
click at [920, 73] on div "AI 판별기" at bounding box center [1176, 83] width 54 height 21
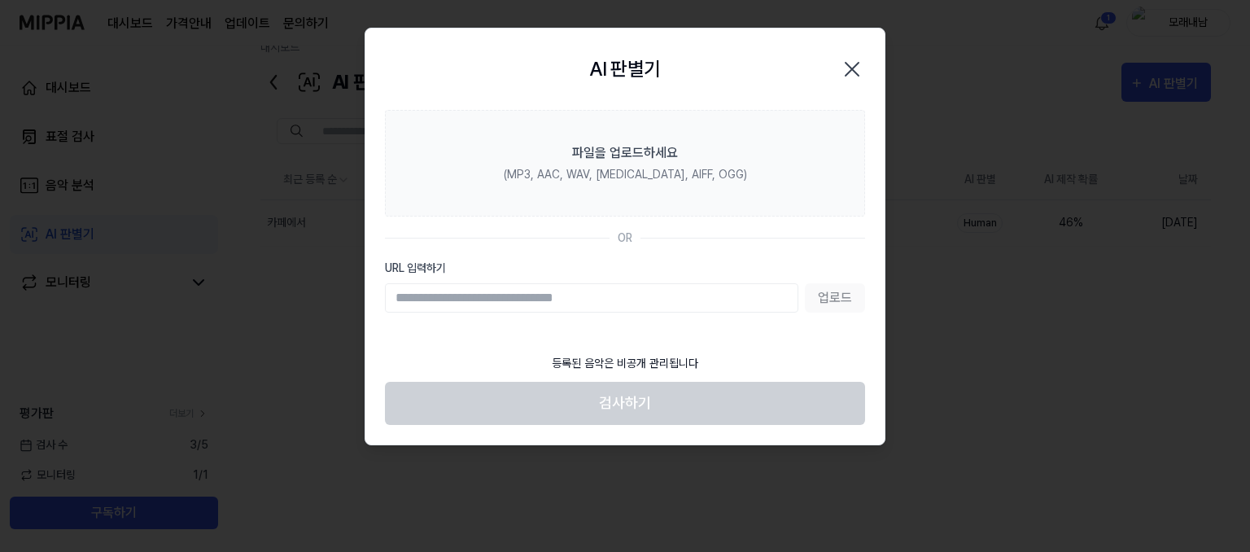
click at [853, 68] on icon "button" at bounding box center [852, 69] width 13 height 13
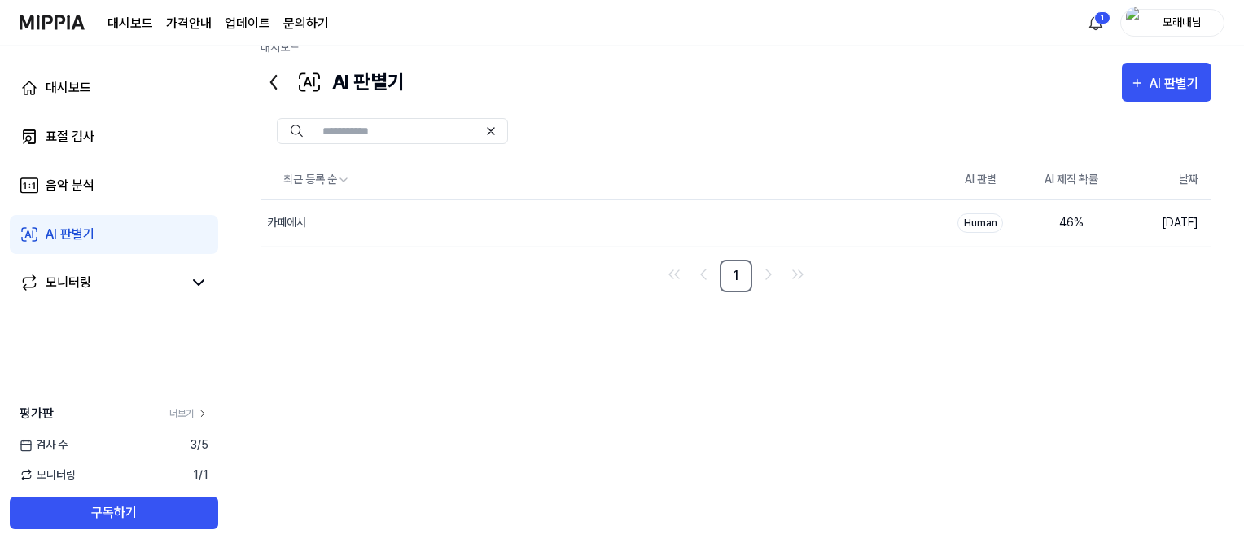
click at [107, 238] on link "AI 판별기" at bounding box center [114, 234] width 208 height 39
click at [125, 227] on link "AI 판별기" at bounding box center [114, 234] width 208 height 39
drag, startPoint x: 422, startPoint y: 288, endPoint x: 453, endPoint y: 297, distance: 32.2
click at [446, 287] on nav "1" at bounding box center [735, 276] width 951 height 33
click at [522, 249] on div "최근 등록 순 AI 판별 AI 제작 확률 날짜 카페에서 삭제 Human 46 % [DATE] 1" at bounding box center [735, 226] width 951 height 132
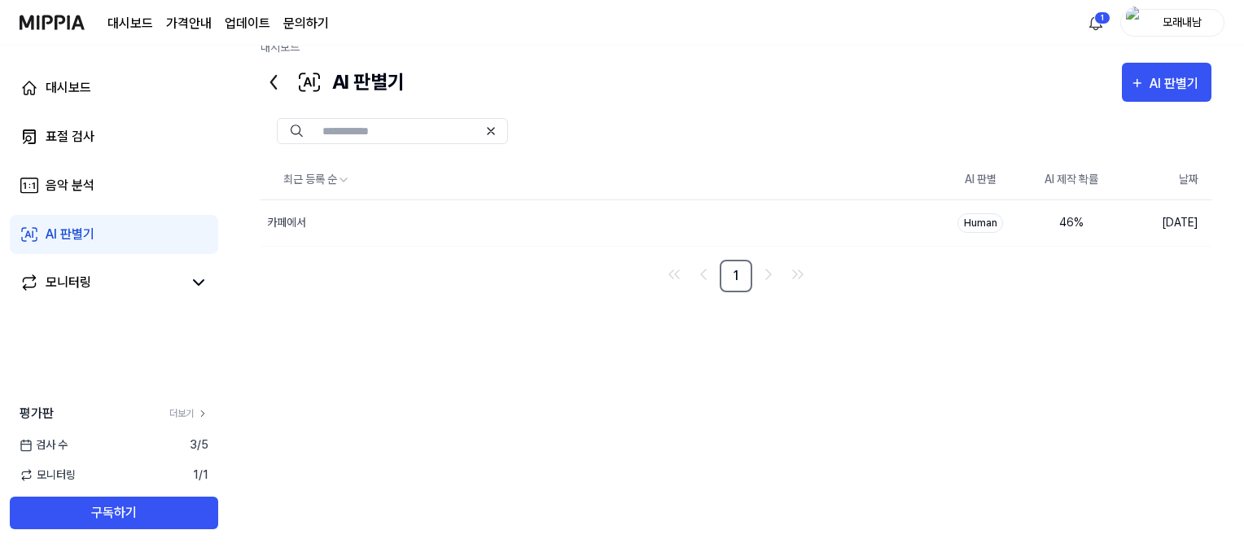
drag, startPoint x: 650, startPoint y: 161, endPoint x: 689, endPoint y: 152, distance: 40.1
click at [667, 160] on th "최근 등록 순" at bounding box center [597, 179] width 674 height 39
click at [920, 327] on div "최근 등록 순 AI 판별 AI 제작 확률 날짜 카페에서 삭제 Human 46 % [DATE] 1" at bounding box center [735, 339] width 951 height 359
click at [72, 225] on div "AI 판별기" at bounding box center [70, 235] width 49 height 20
click at [72, 230] on div "AI 판별기" at bounding box center [70, 235] width 49 height 20
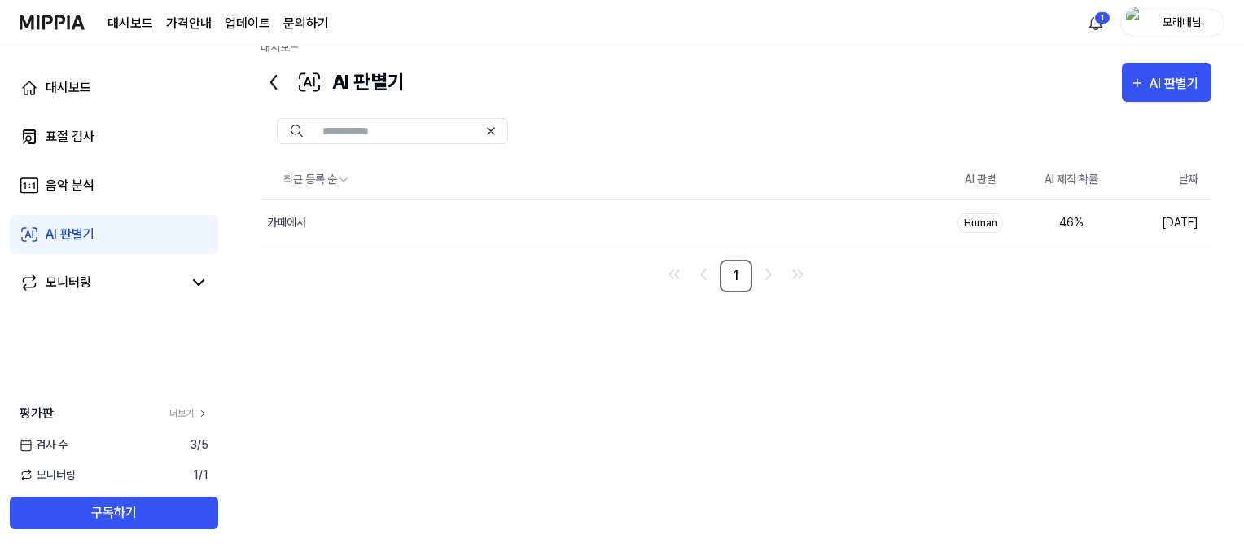
click at [72, 230] on div "AI 판별기" at bounding box center [70, 235] width 49 height 20
click at [589, 215] on div "카페에서" at bounding box center [565, 223] width 610 height 46
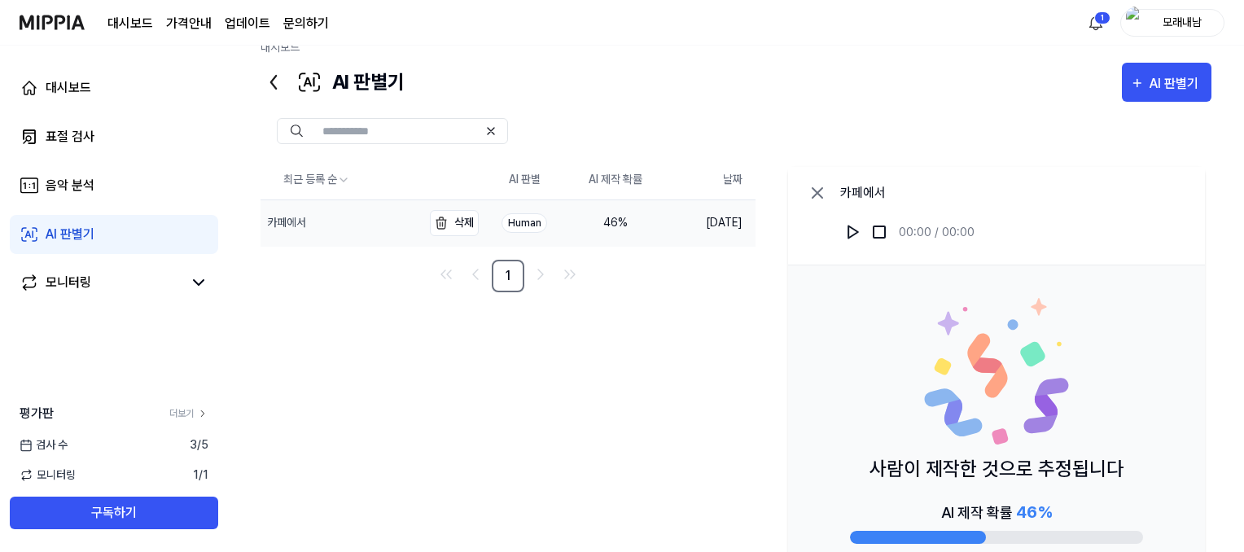
click at [589, 215] on div "46 %" at bounding box center [615, 222] width 65 height 17
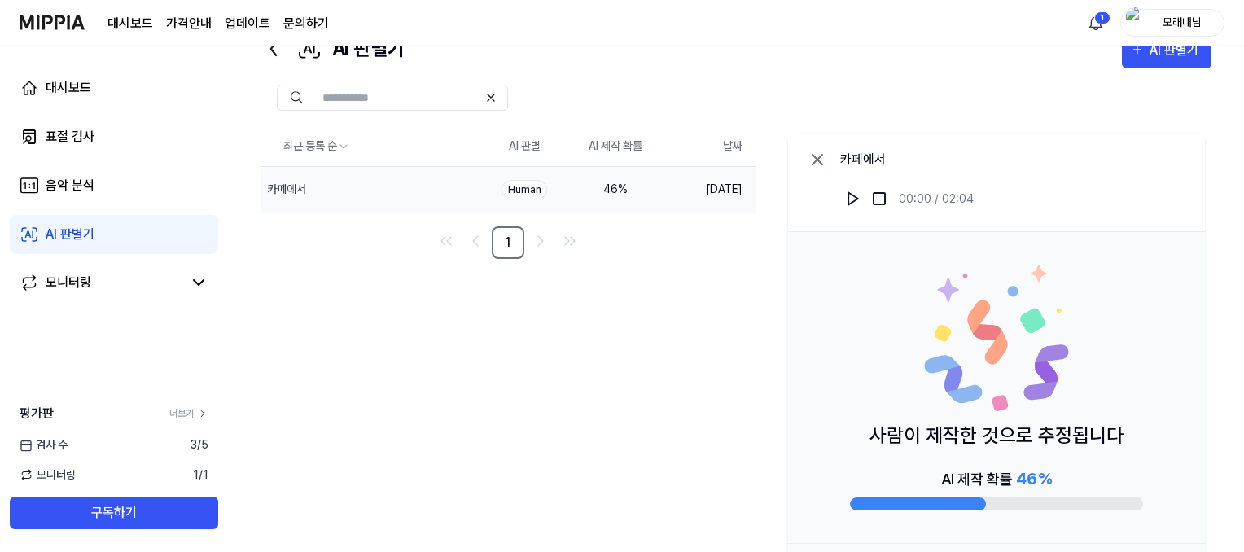
scroll to position [132, 0]
